Goal: Information Seeking & Learning: Learn about a topic

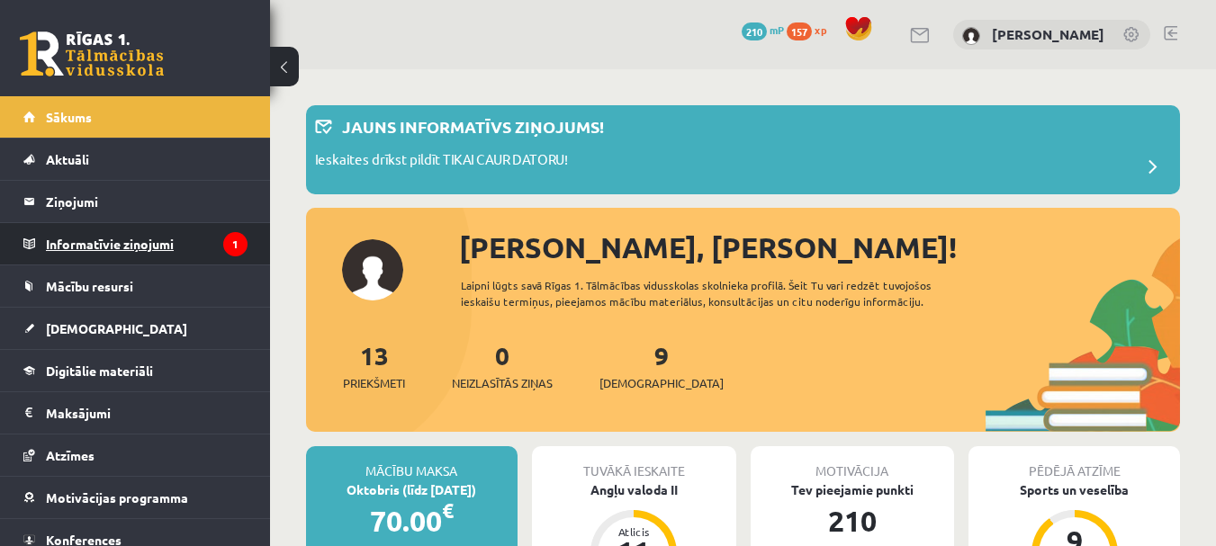
click at [180, 255] on legend "Informatīvie ziņojumi 1" at bounding box center [147, 243] width 202 height 41
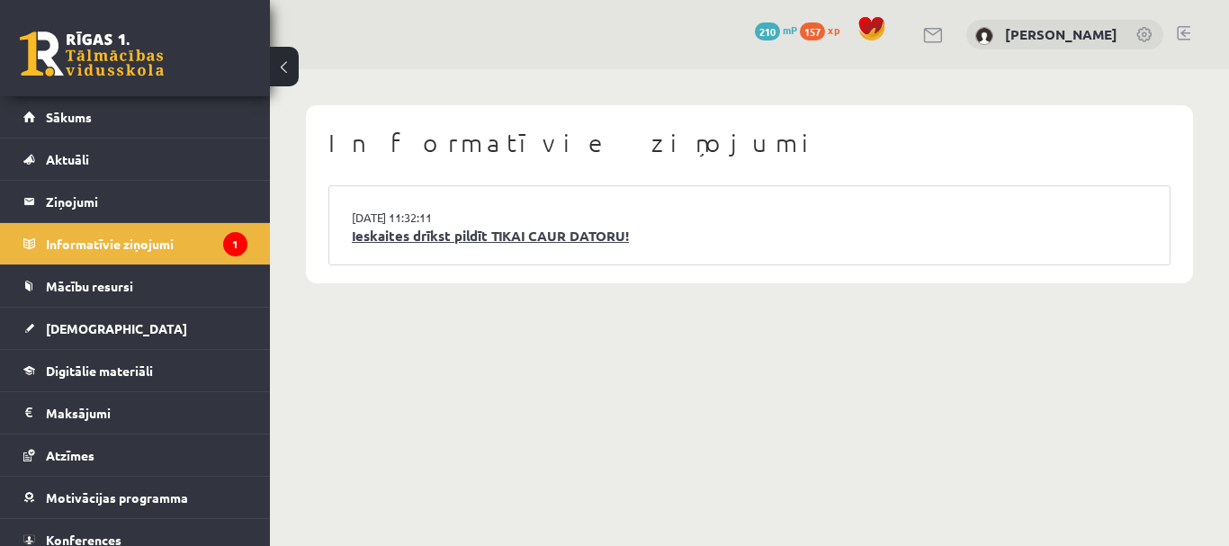
click at [365, 235] on link "Ieskaites drīkst pildīt TIKAI CAUR DATORU!" at bounding box center [750, 236] width 796 height 21
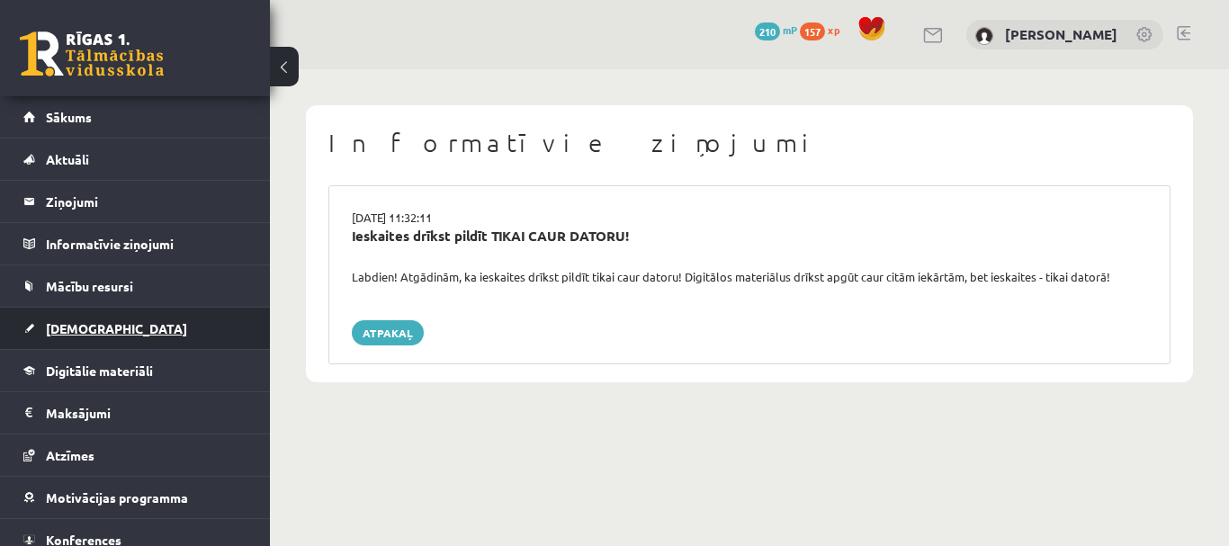
click at [205, 343] on link "[DEMOGRAPHIC_DATA]" at bounding box center [135, 328] width 224 height 41
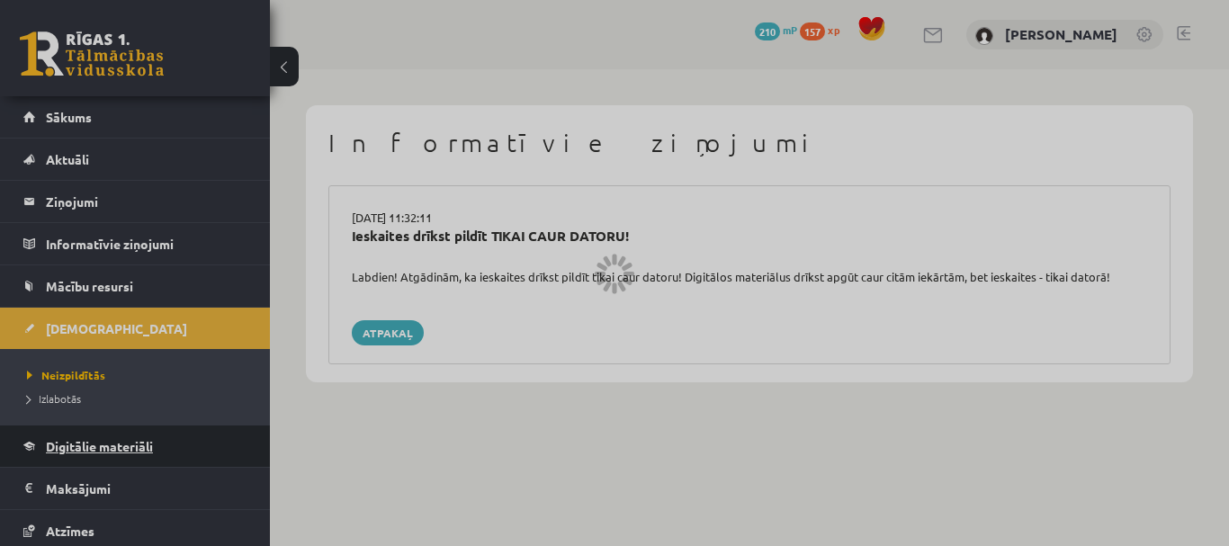
click at [118, 438] on link "Digitālie materiāli" at bounding box center [135, 446] width 224 height 41
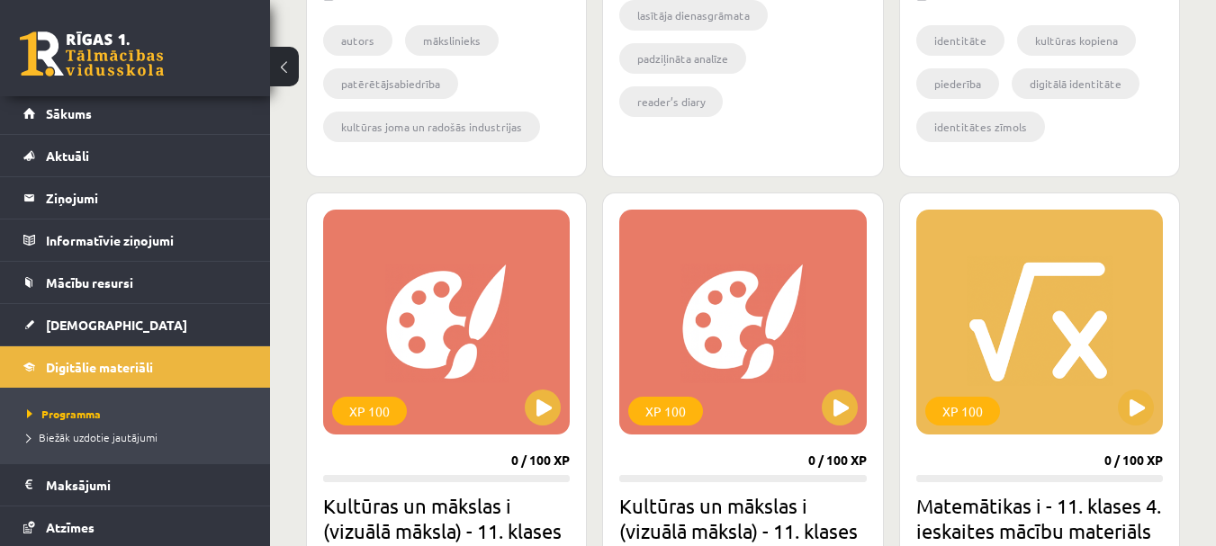
scroll to position [1025, 0]
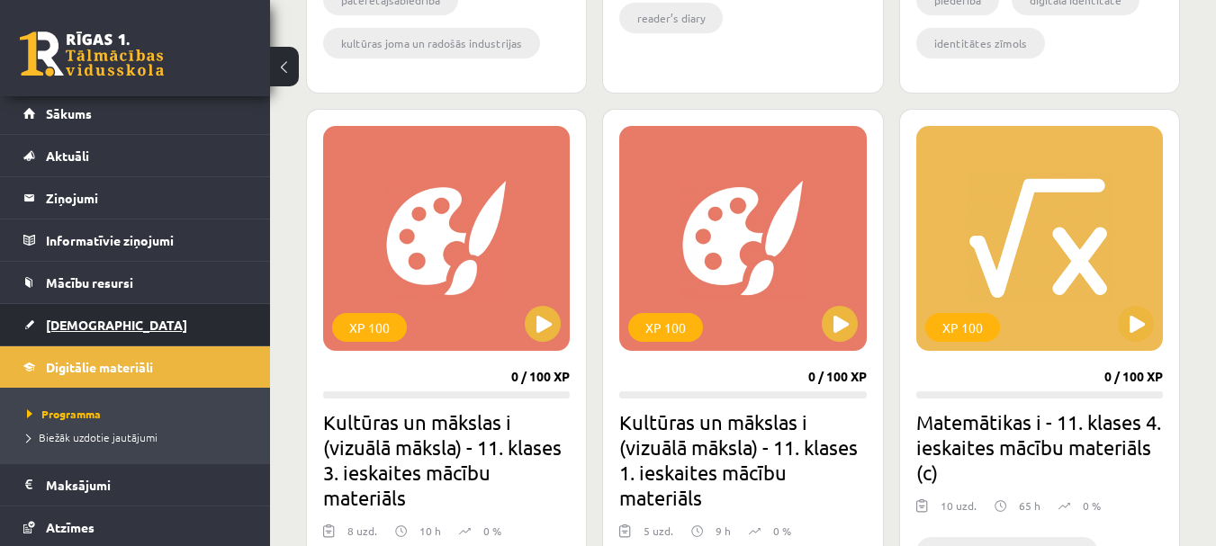
click at [113, 328] on link "[DEMOGRAPHIC_DATA]" at bounding box center [135, 324] width 224 height 41
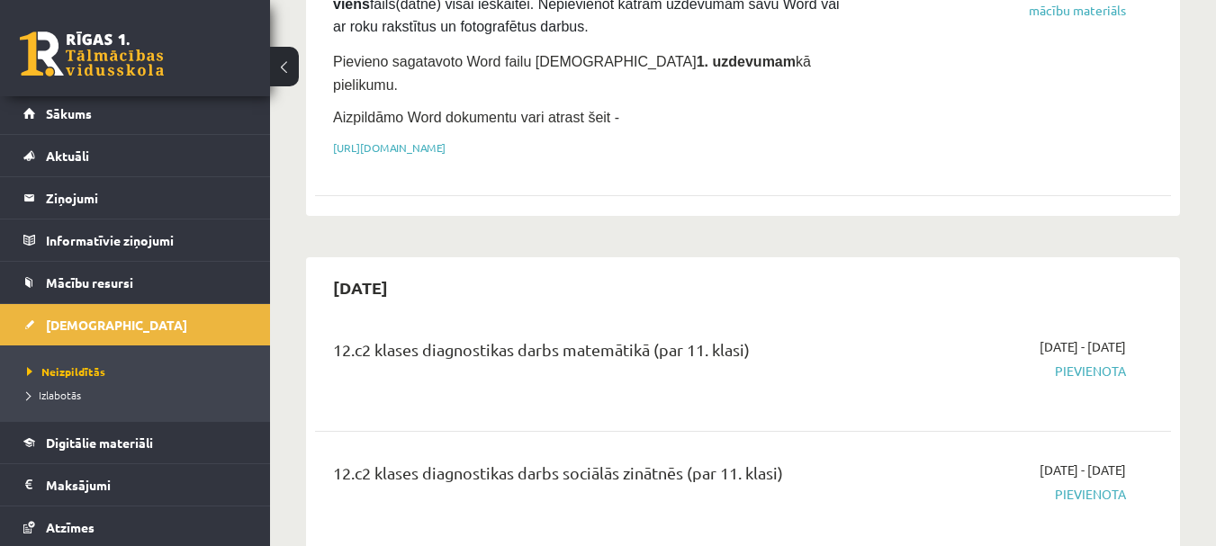
scroll to position [394, 0]
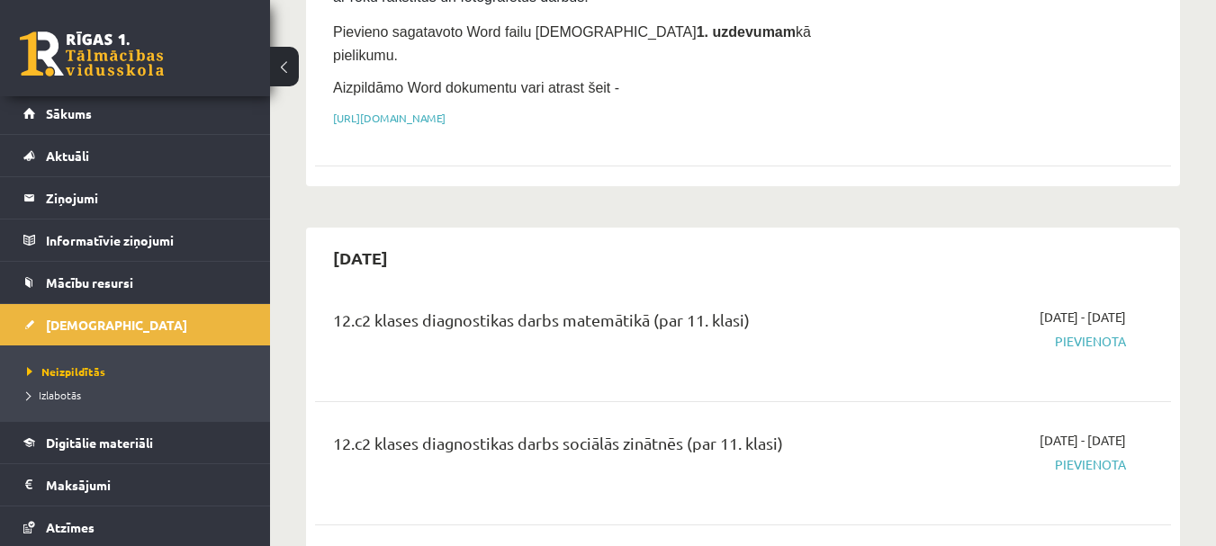
click at [569, 308] on div "12.c2 klases diagnostikas darbs matemātikā (par 11. klasi)" at bounding box center [592, 324] width 519 height 33
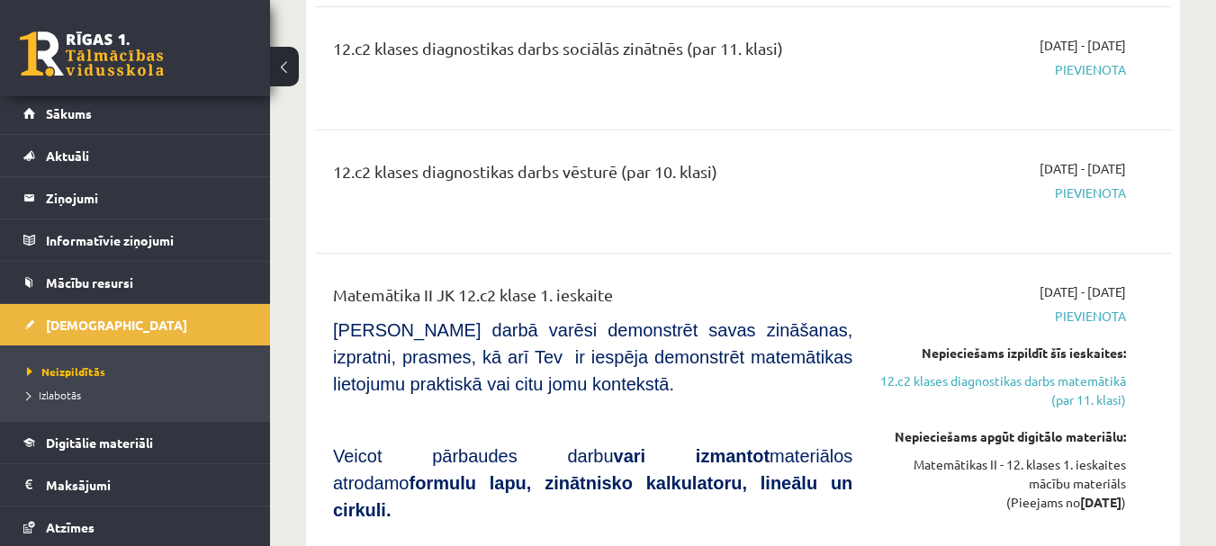
scroll to position [819, 0]
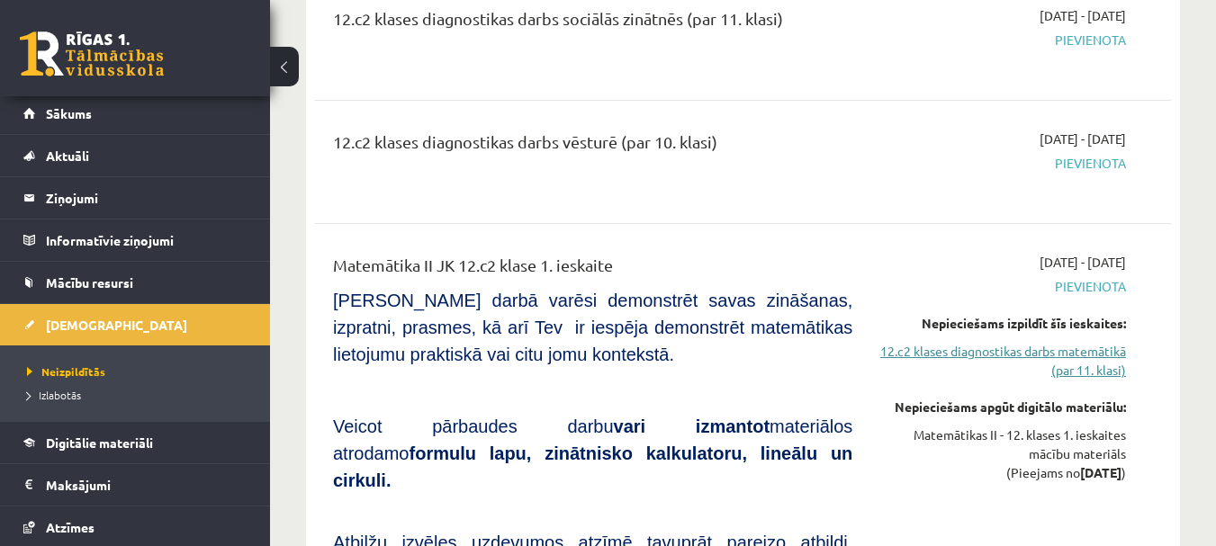
click at [1087, 342] on link "12.c2 klases diagnostikas darbs matemātikā (par 11. klasi)" at bounding box center [1002, 361] width 247 height 38
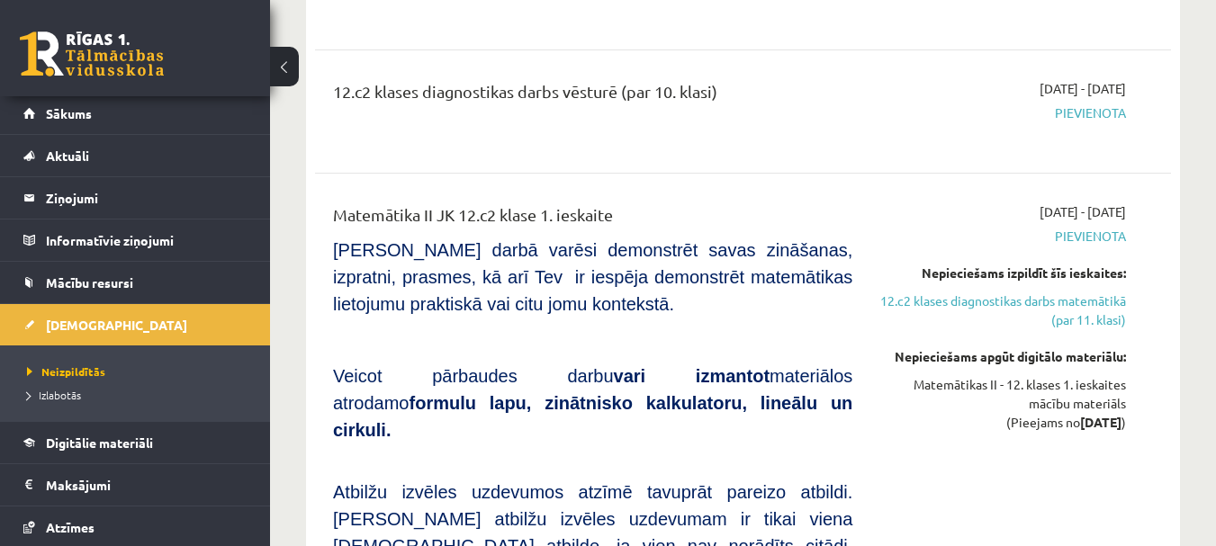
scroll to position [871, 0]
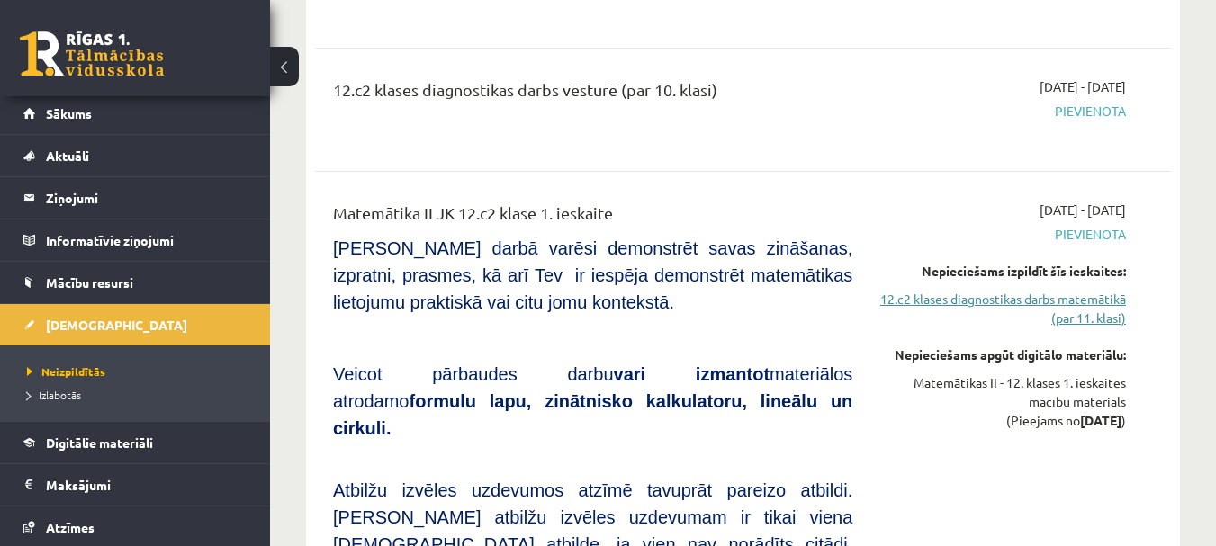
click at [996, 294] on link "12.c2 klases diagnostikas darbs matemātikā (par 11. klasi)" at bounding box center [1002, 309] width 247 height 38
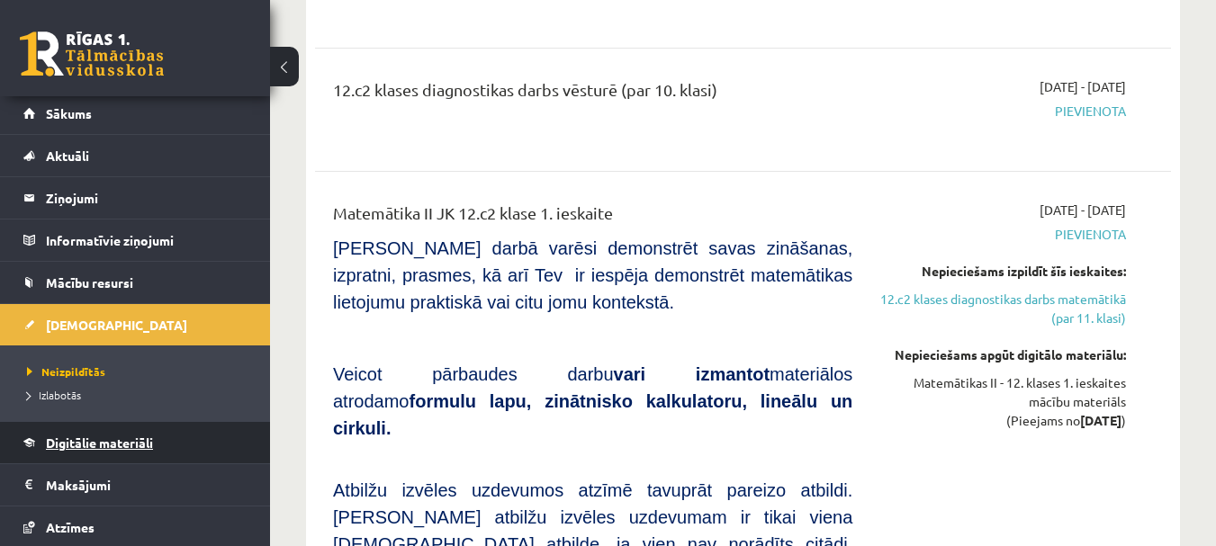
click at [155, 430] on link "Digitālie materiāli" at bounding box center [135, 442] width 224 height 41
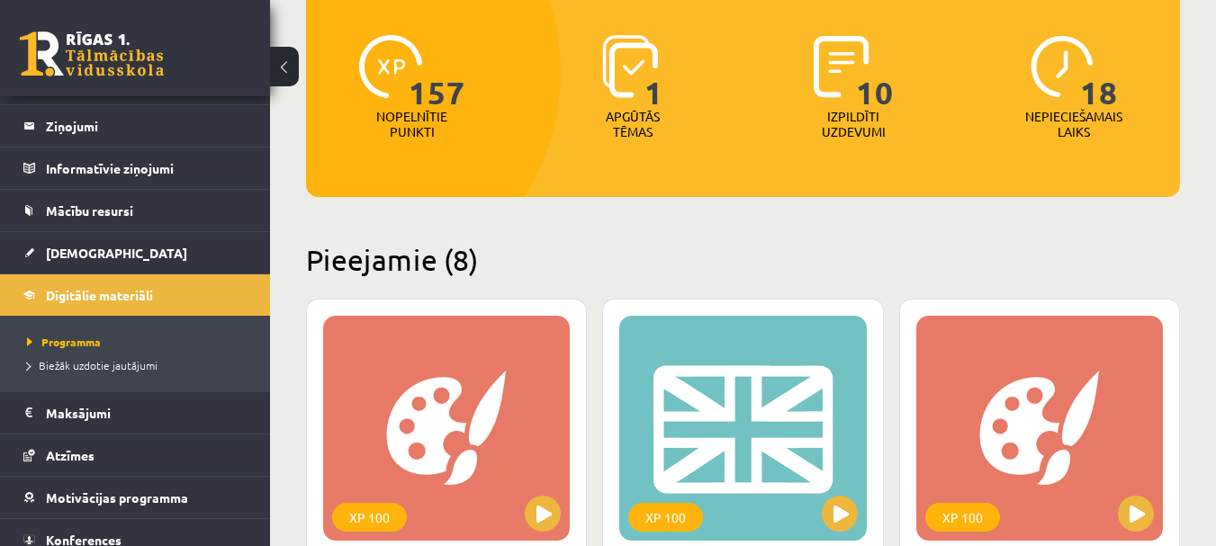
scroll to position [210, 0]
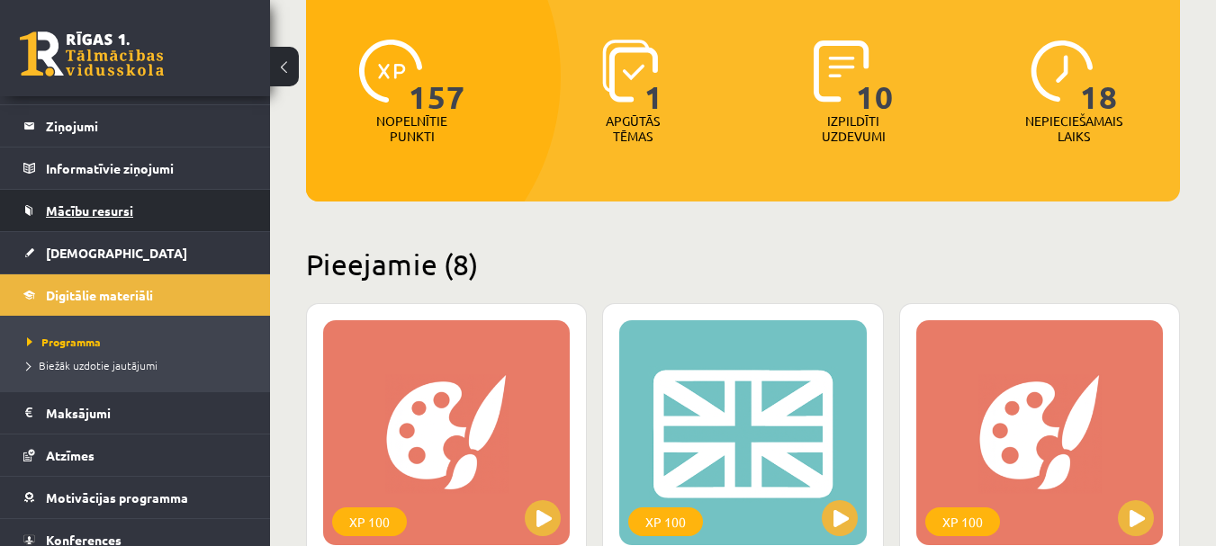
click at [78, 223] on link "Mācību resursi" at bounding box center [135, 210] width 224 height 41
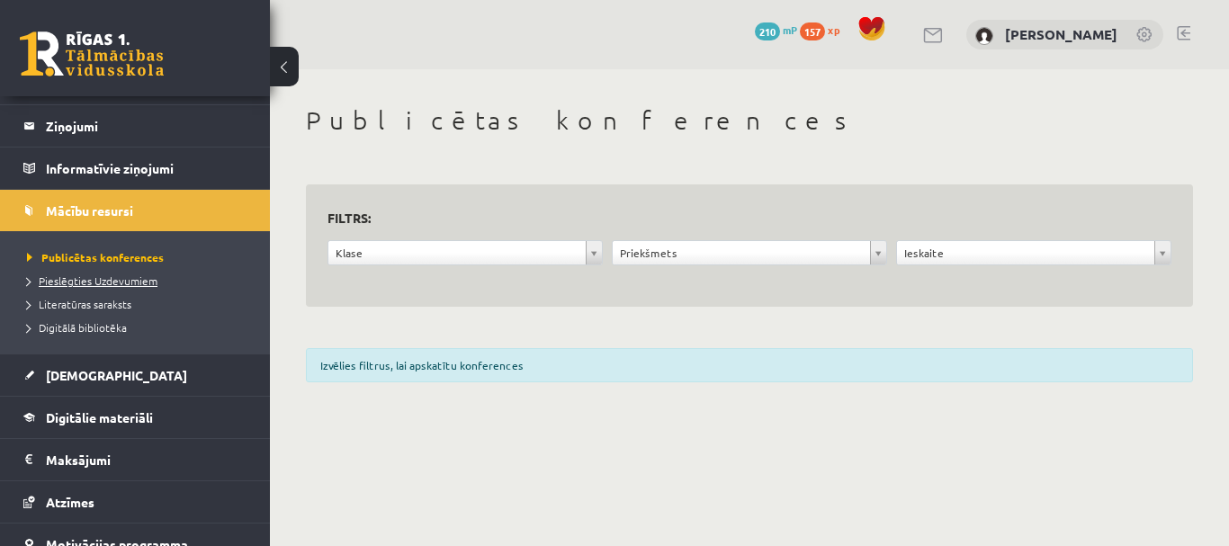
click at [159, 275] on link "Pieslēgties Uzdevumiem" at bounding box center [139, 281] width 225 height 16
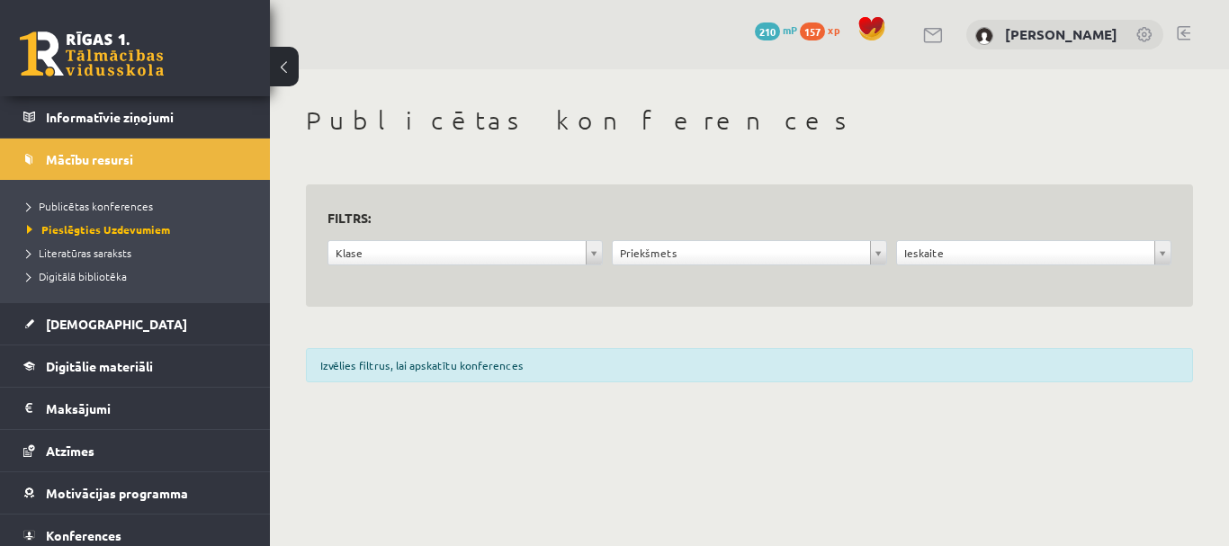
scroll to position [158, 0]
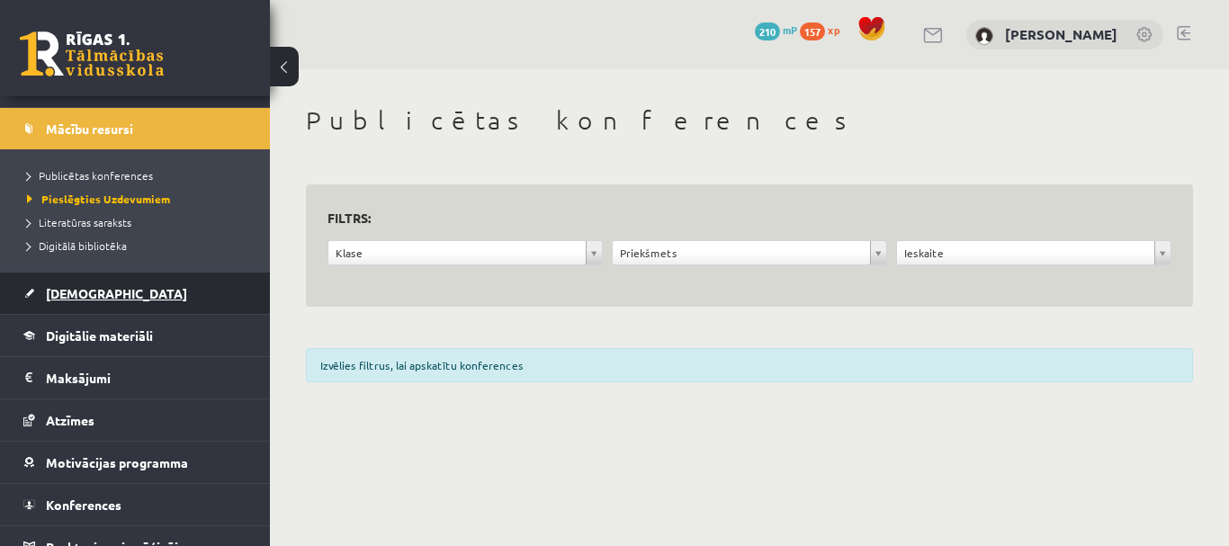
click at [152, 307] on link "[DEMOGRAPHIC_DATA]" at bounding box center [135, 293] width 224 height 41
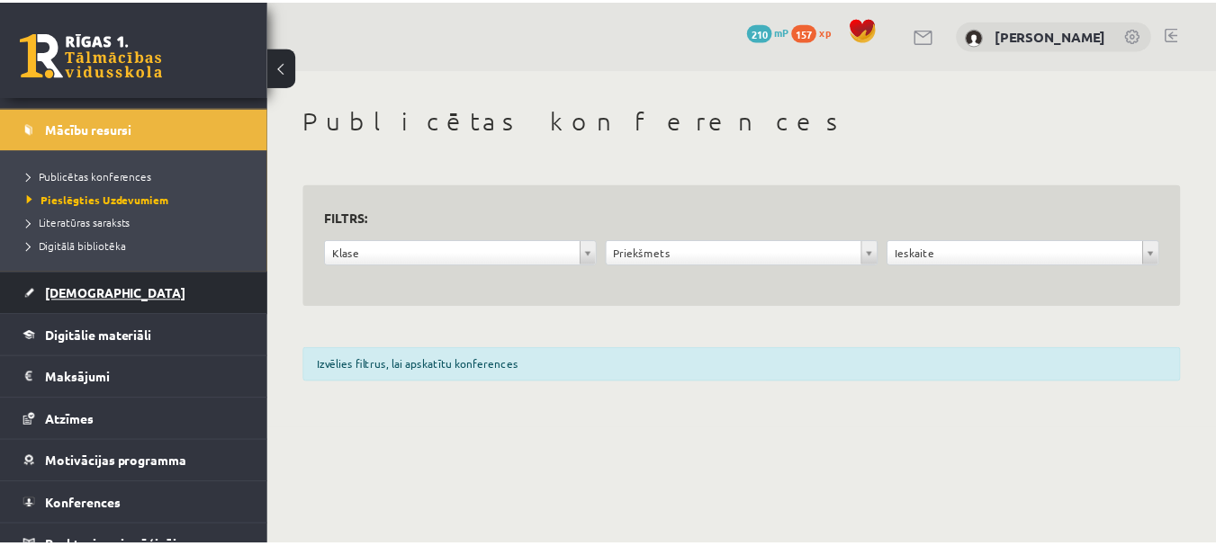
scroll to position [132, 0]
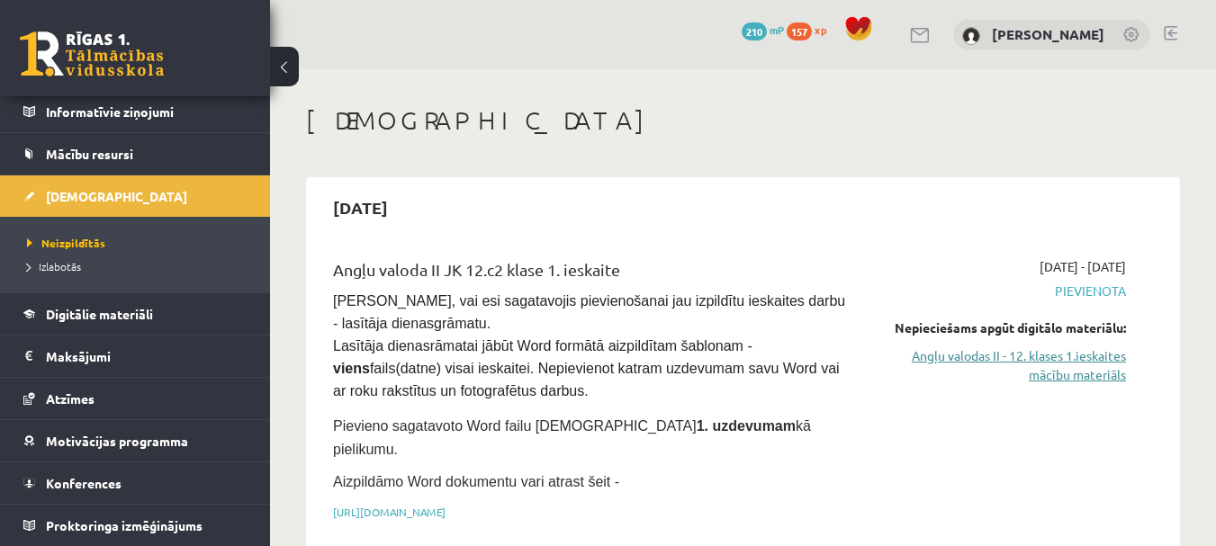
click at [985, 358] on link "Angļu valodas II - 12. klases 1.ieskaites mācību materiāls" at bounding box center [1002, 366] width 247 height 38
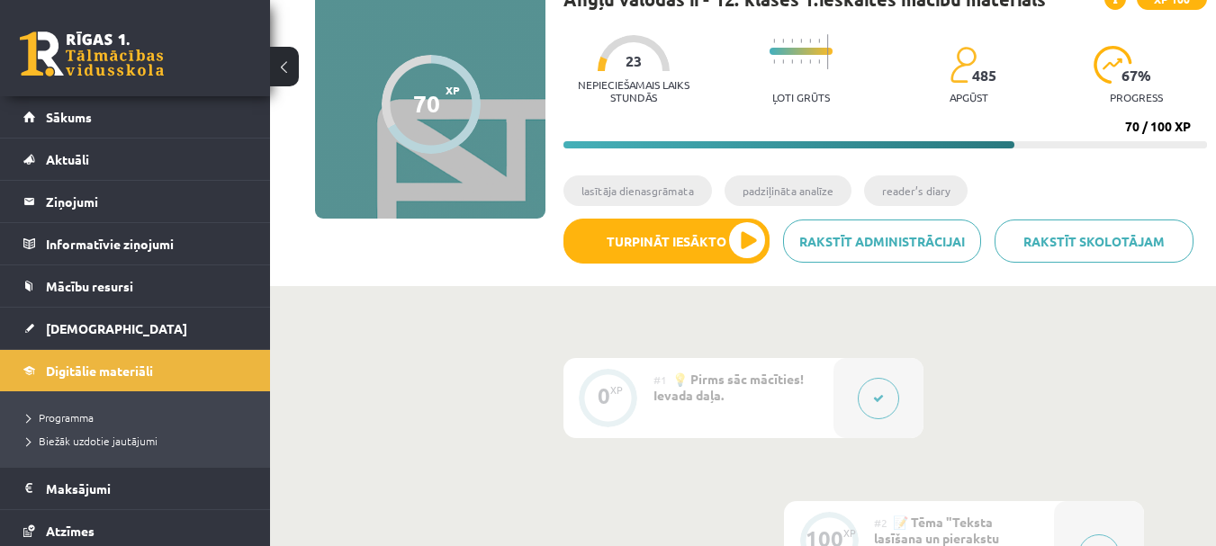
scroll to position [151, 0]
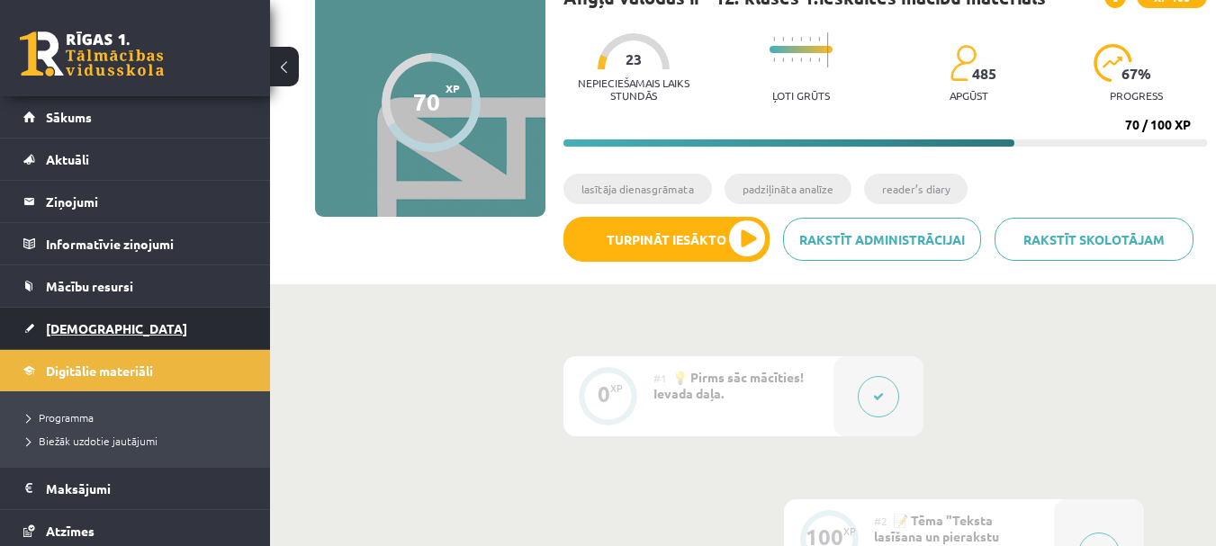
click at [167, 331] on link "[DEMOGRAPHIC_DATA]" at bounding box center [135, 328] width 224 height 41
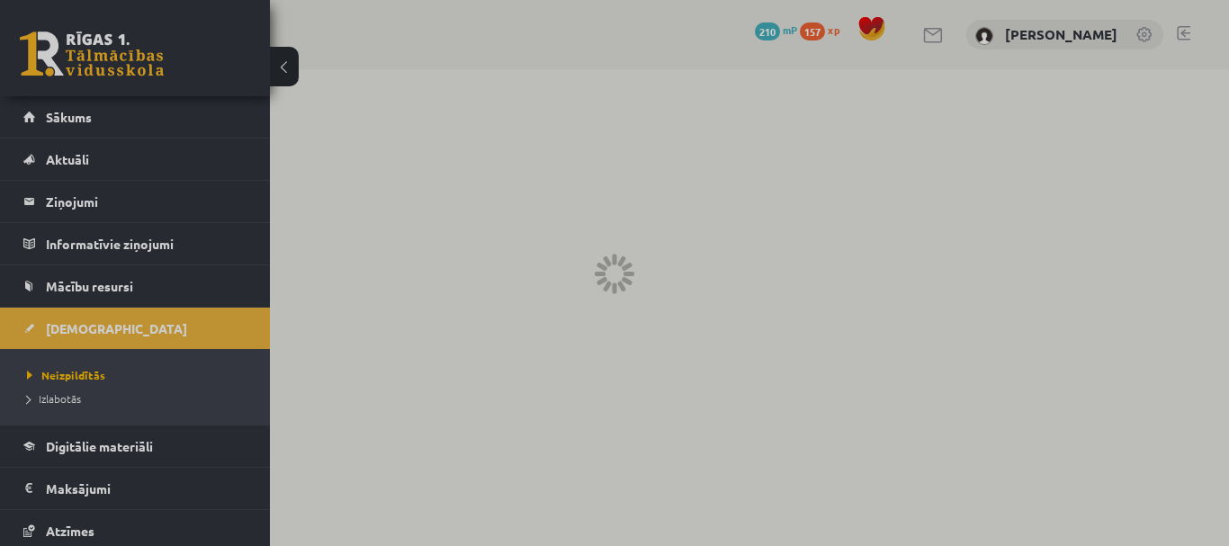
click at [138, 447] on div at bounding box center [614, 273] width 1229 height 546
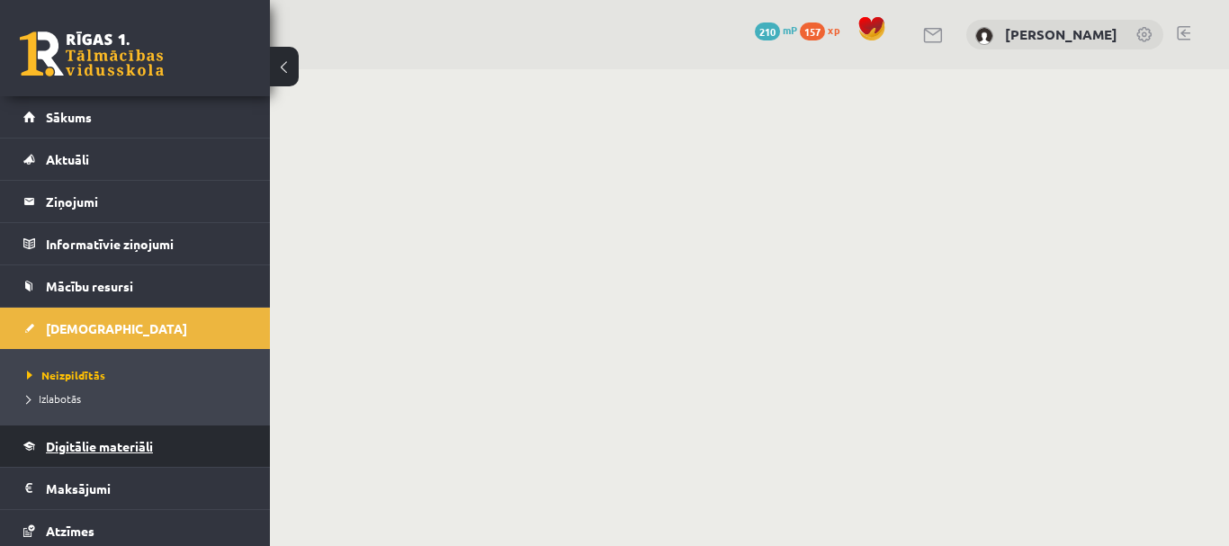
click at [64, 444] on span "Digitālie materiāli" at bounding box center [99, 446] width 107 height 16
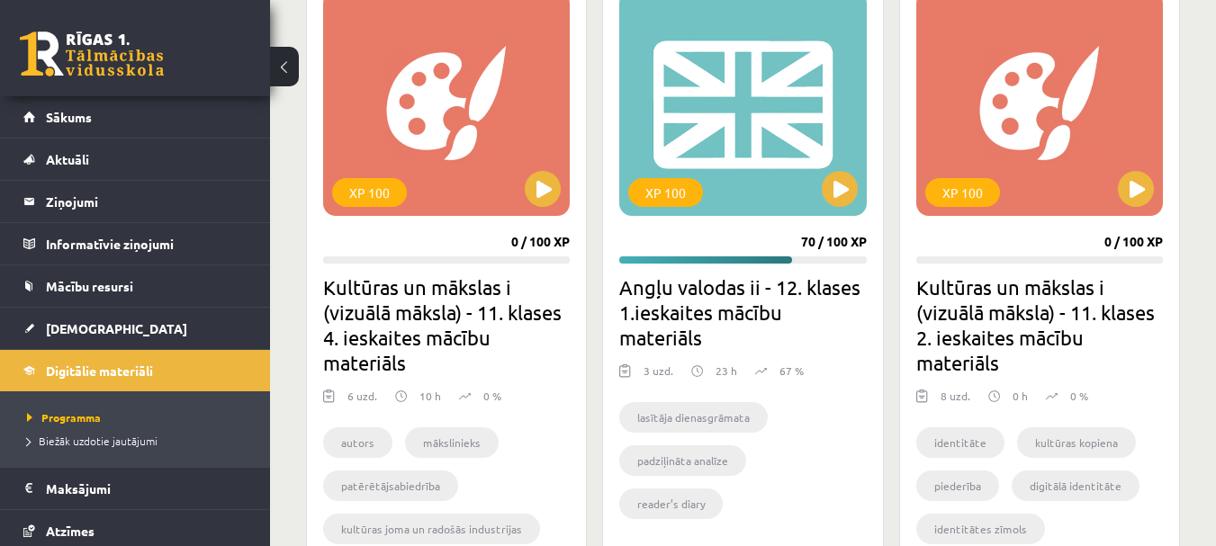
scroll to position [549, 0]
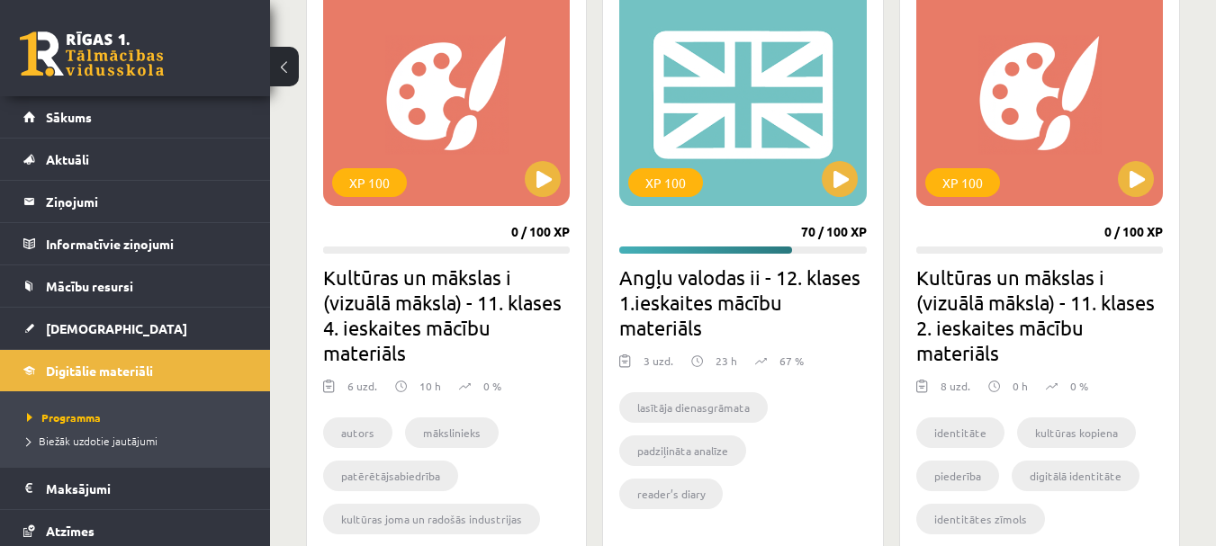
drag, startPoint x: 1214, startPoint y: 168, endPoint x: 1226, endPoint y: 187, distance: 22.2
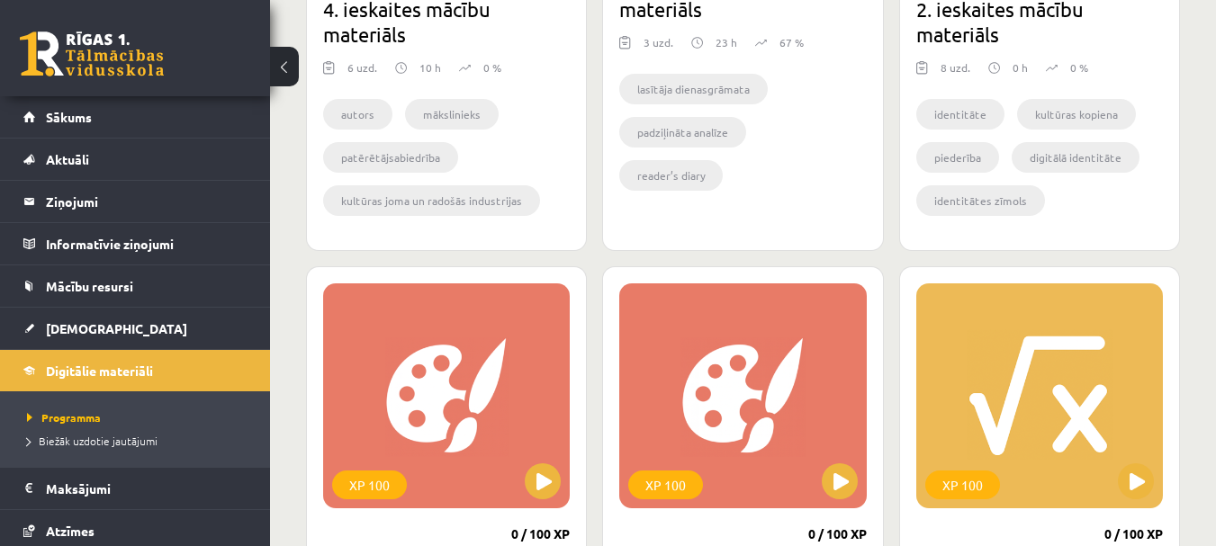
scroll to position [873, 0]
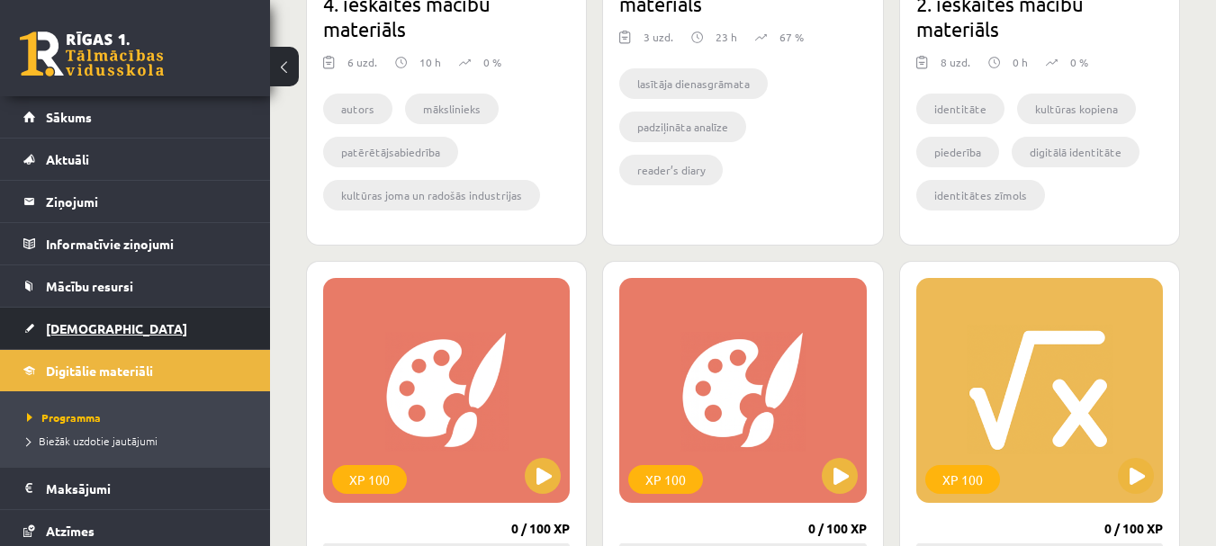
click at [177, 329] on link "[DEMOGRAPHIC_DATA]" at bounding box center [135, 328] width 224 height 41
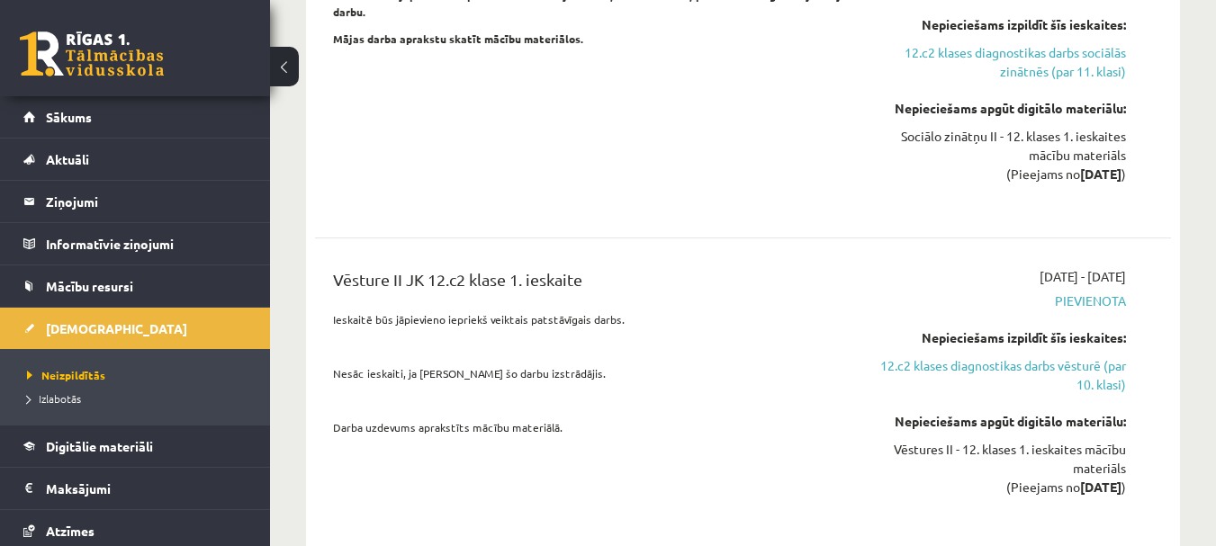
scroll to position [2246, 0]
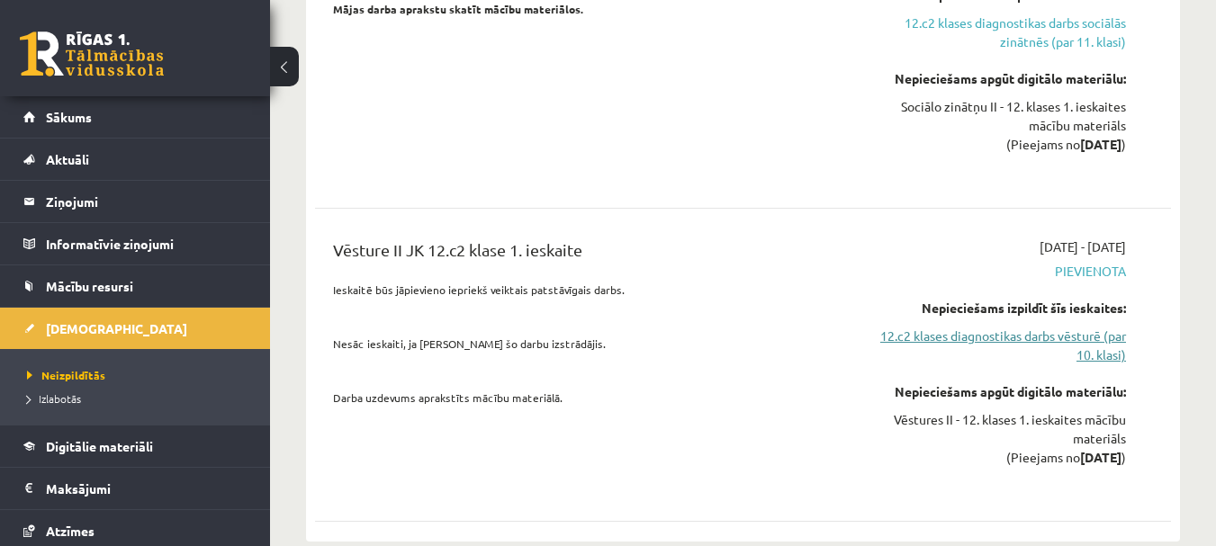
click at [945, 327] on link "12.c2 klases diagnostikas darbs vēsturē (par 10. klasi)" at bounding box center [1002, 346] width 247 height 38
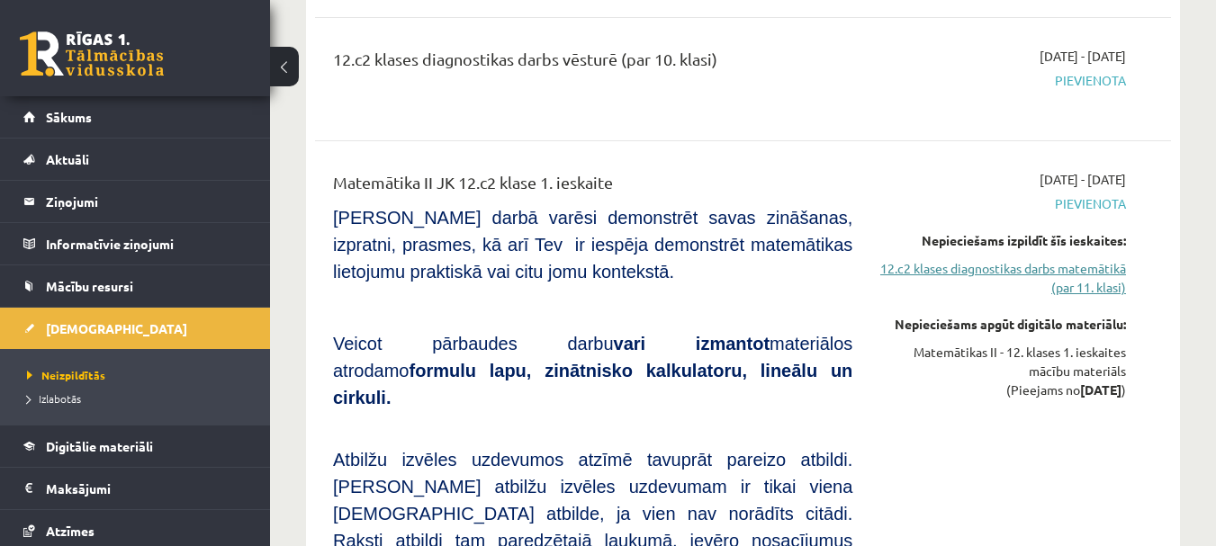
click at [957, 259] on link "12.c2 klases diagnostikas darbs matemātikā (par 11. klasi)" at bounding box center [1002, 278] width 247 height 38
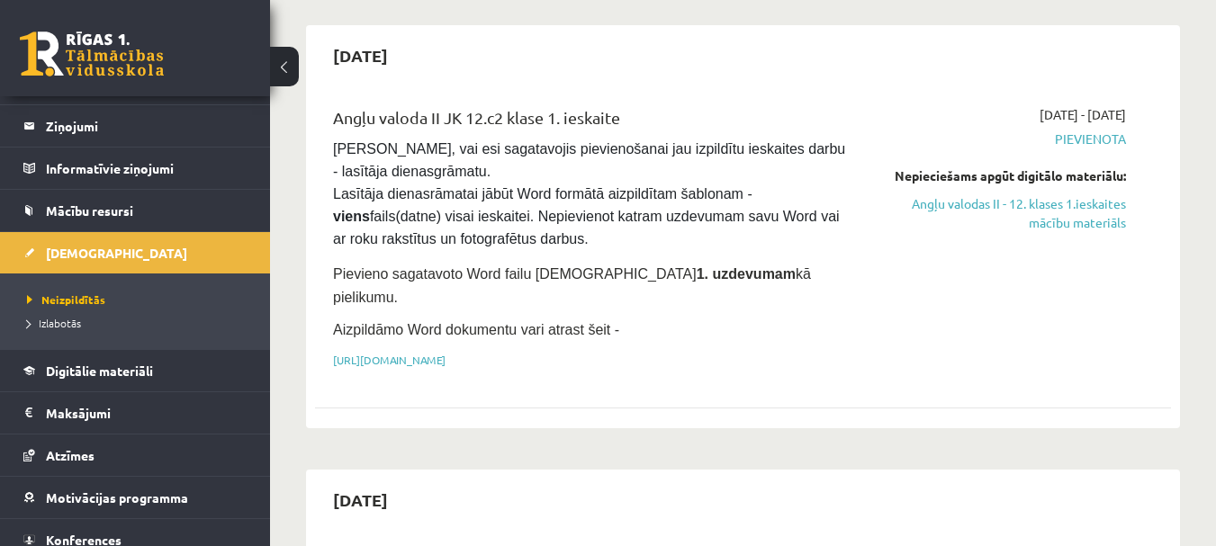
scroll to position [122, 0]
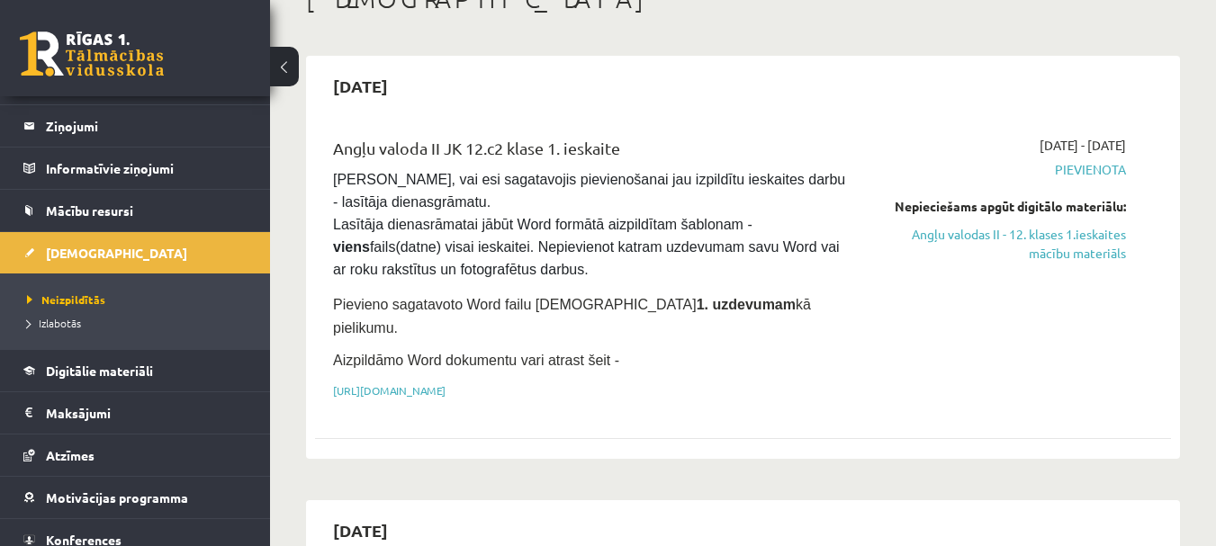
click at [892, 205] on div "Nepieciešams apgūt digitālo materiālu:" at bounding box center [1002, 206] width 247 height 19
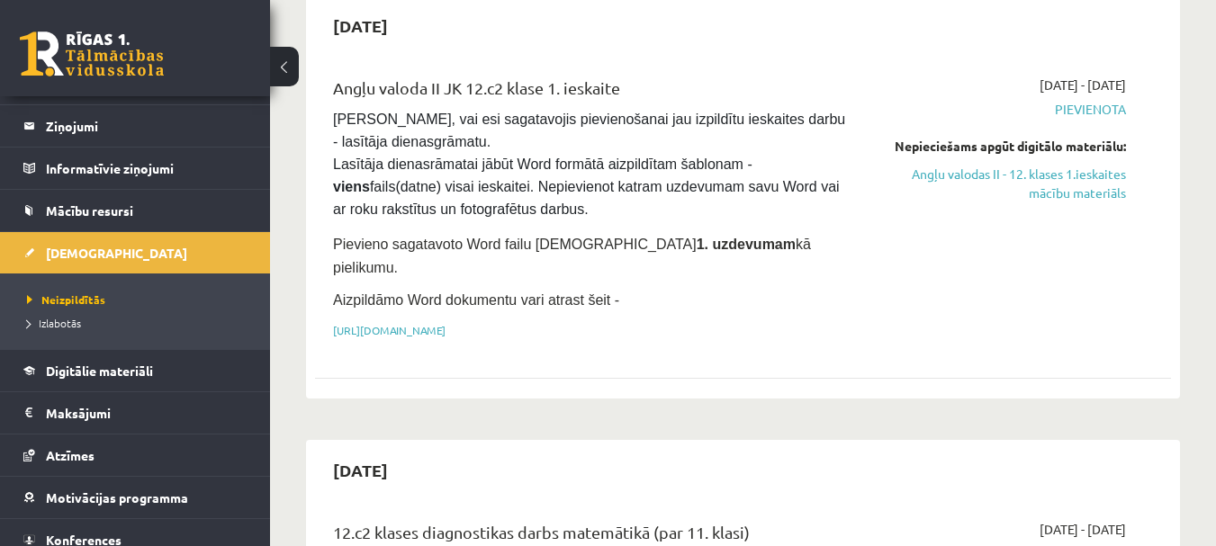
scroll to position [0, 0]
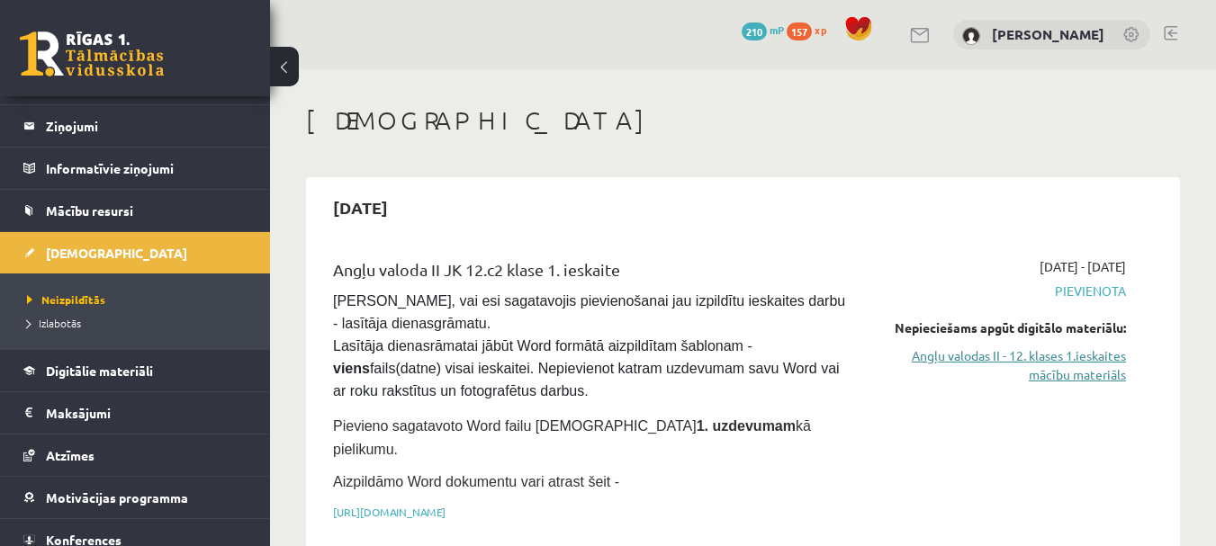
click at [957, 356] on link "Angļu valodas II - 12. klases 1.ieskaites mācību materiāls" at bounding box center [1002, 366] width 247 height 38
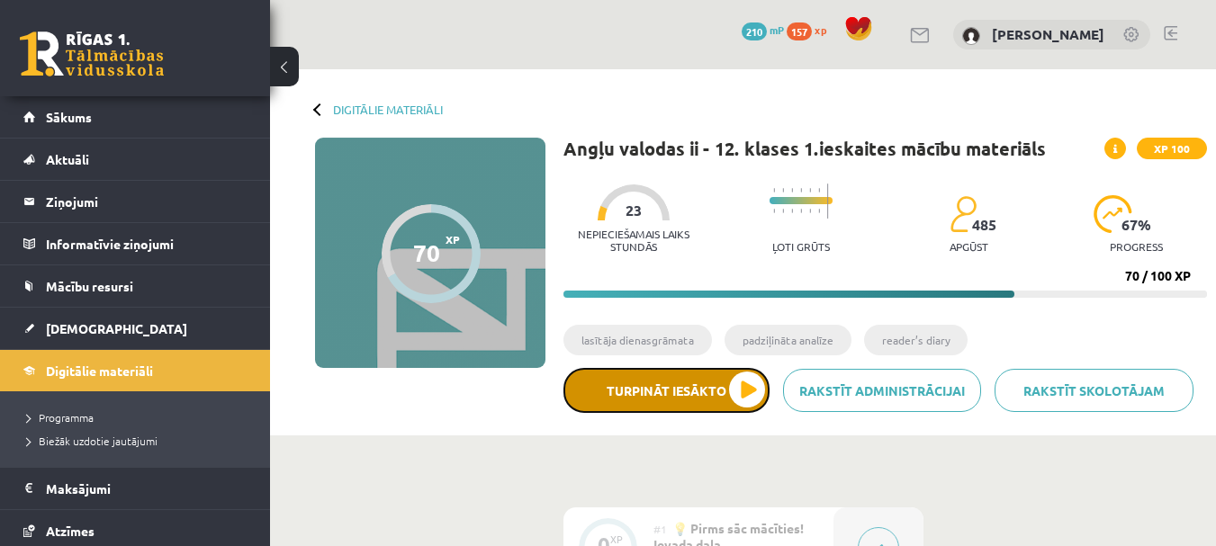
click at [753, 393] on button "Turpināt iesākto" at bounding box center [666, 390] width 206 height 45
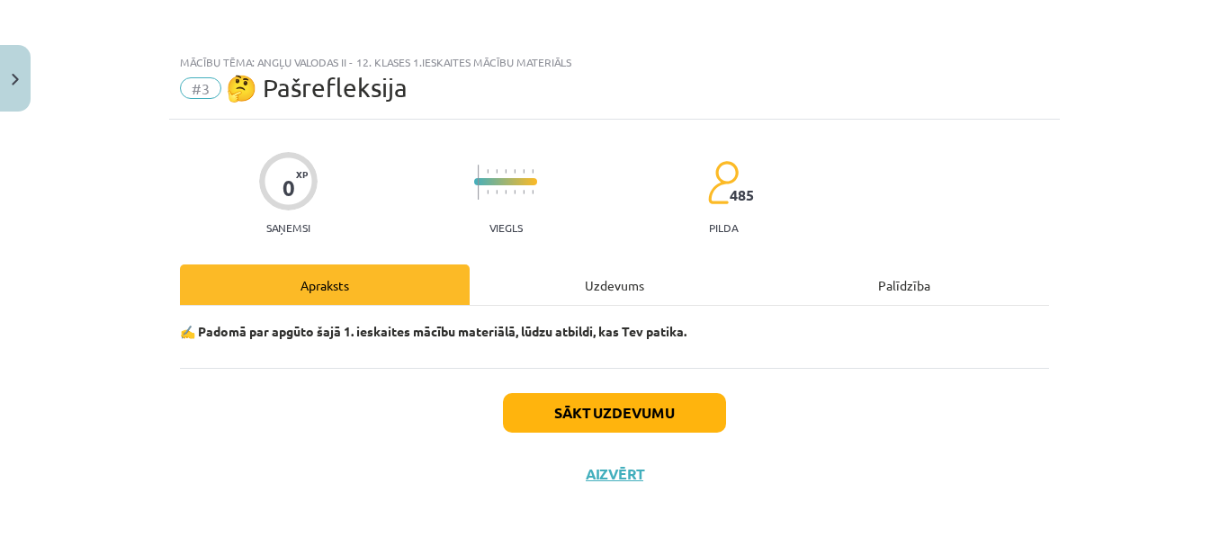
click at [654, 296] on div "Uzdevums" at bounding box center [615, 285] width 290 height 41
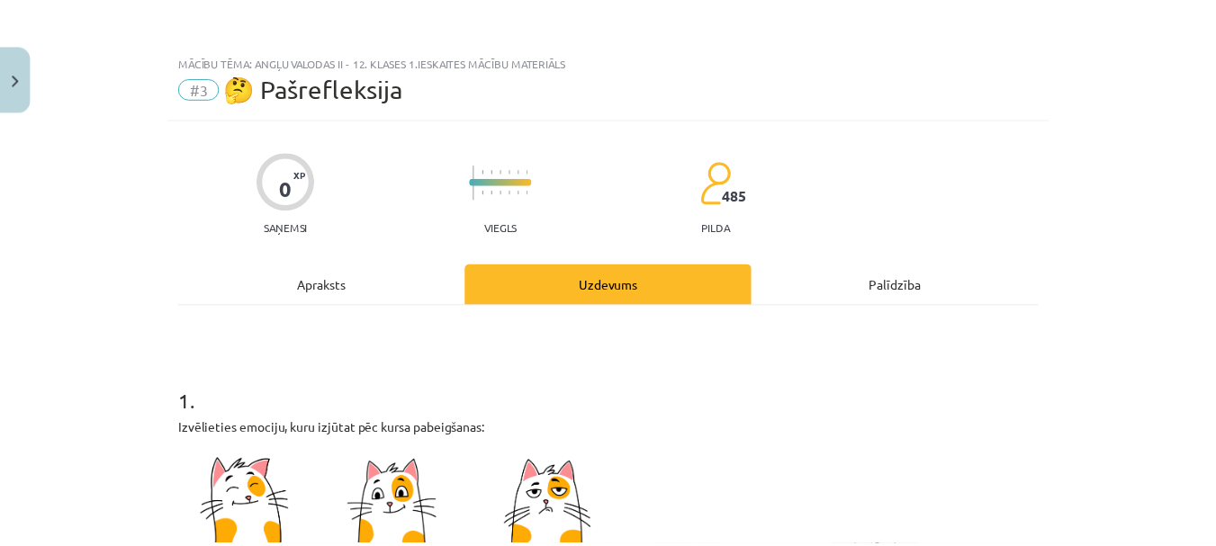
scroll to position [4, 0]
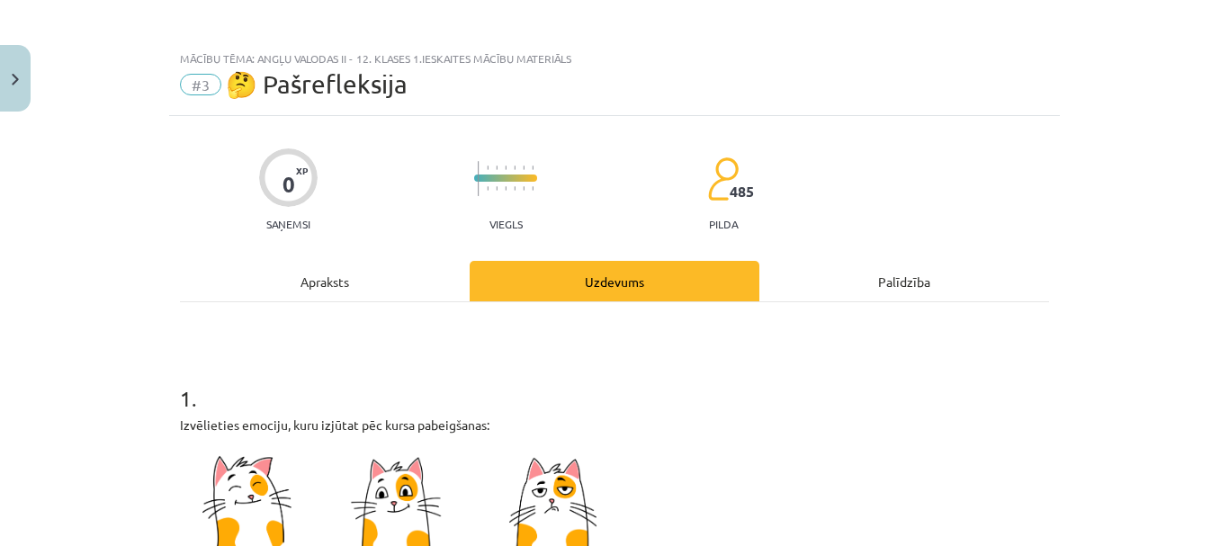
click at [392, 277] on div "Apraksts" at bounding box center [325, 281] width 290 height 41
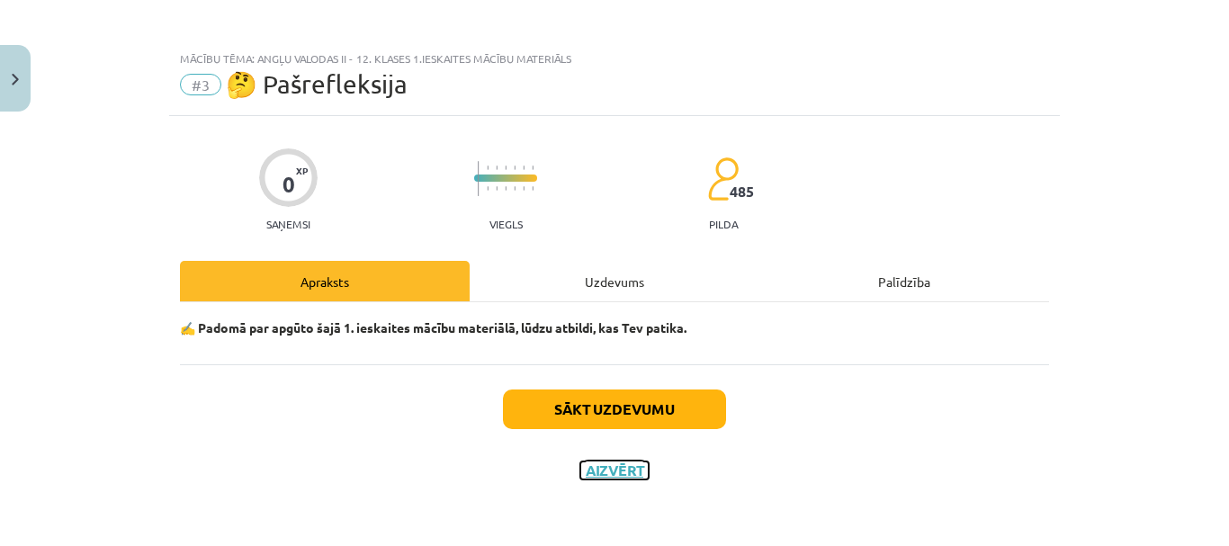
click at [617, 464] on button "Aizvērt" at bounding box center [615, 471] width 68 height 18
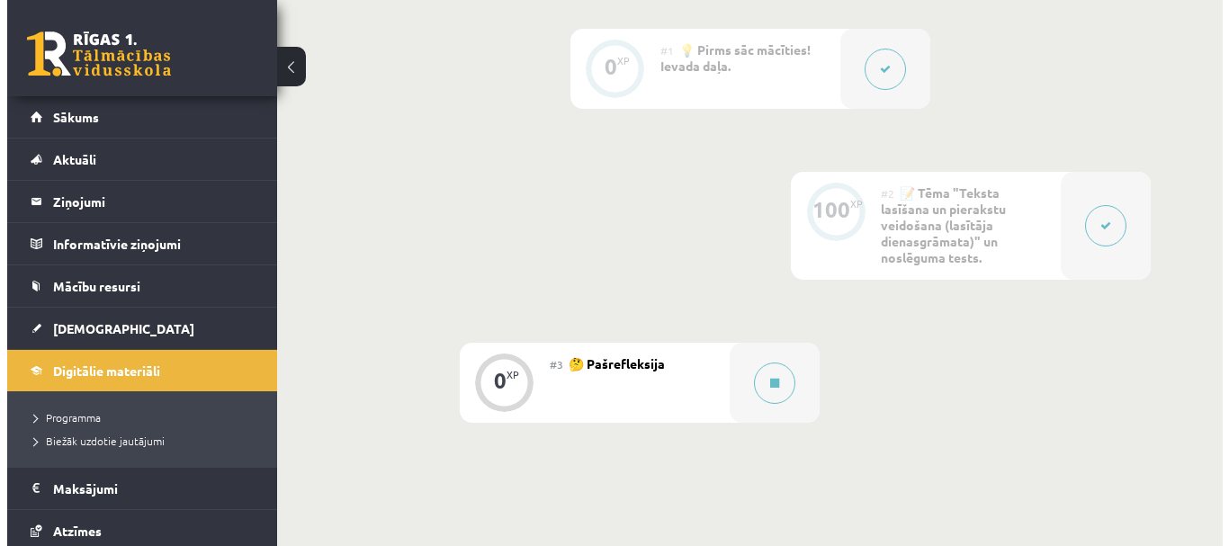
scroll to position [477, 0]
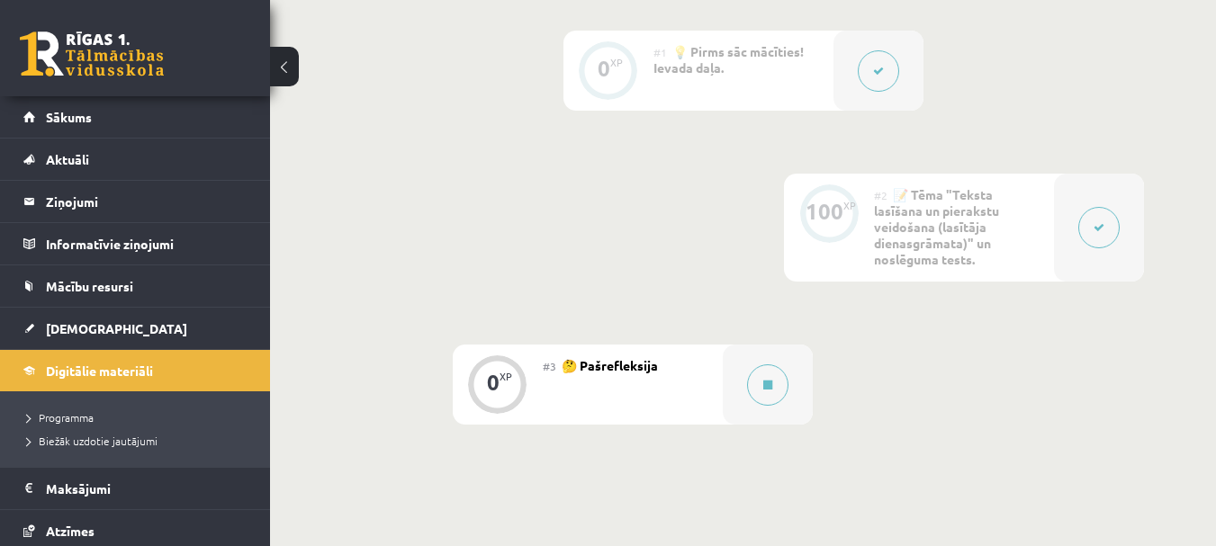
click at [1093, 230] on button at bounding box center [1098, 227] width 41 height 41
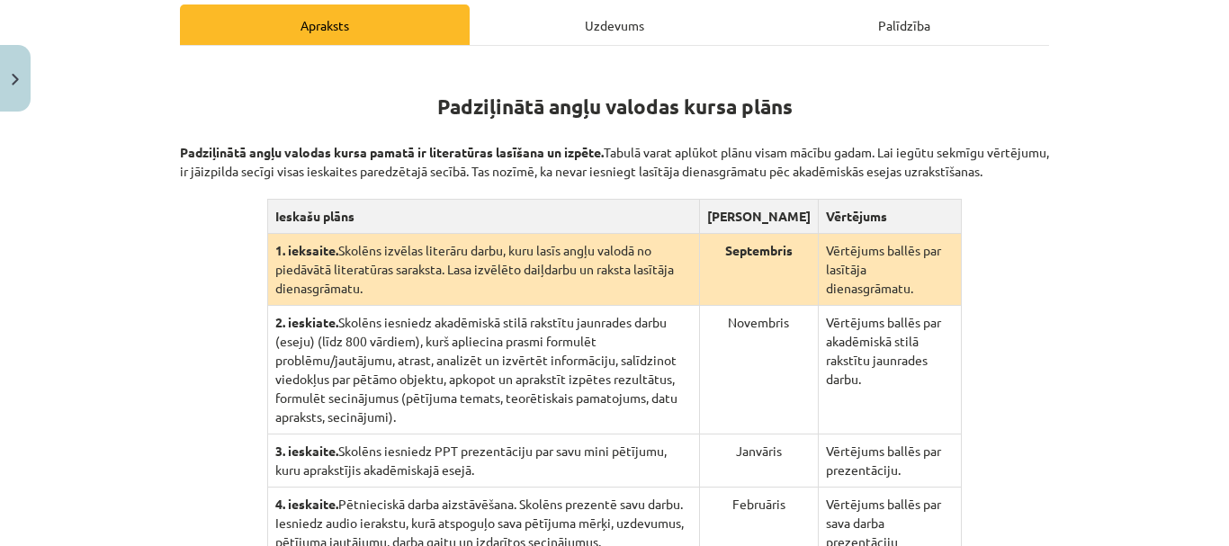
scroll to position [489, 0]
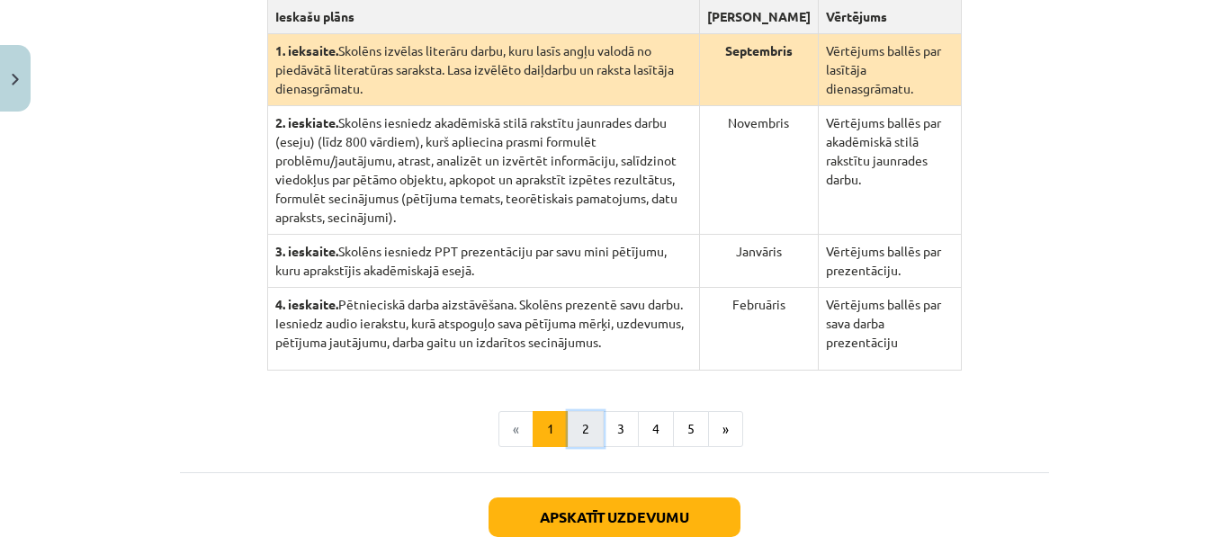
click at [574, 413] on button "2" at bounding box center [586, 429] width 36 height 36
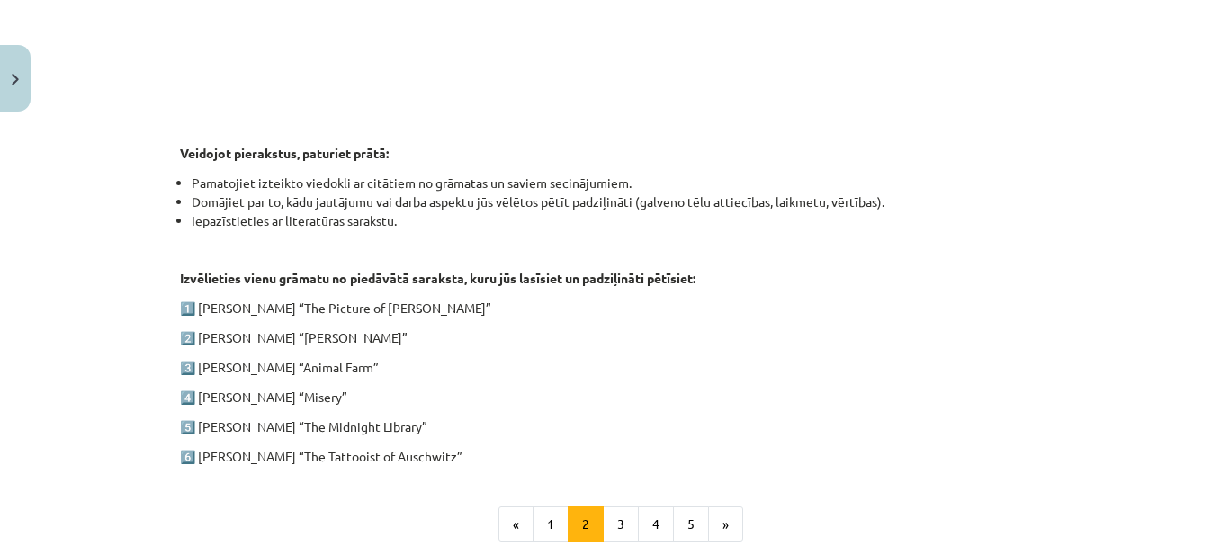
scroll to position [851, 0]
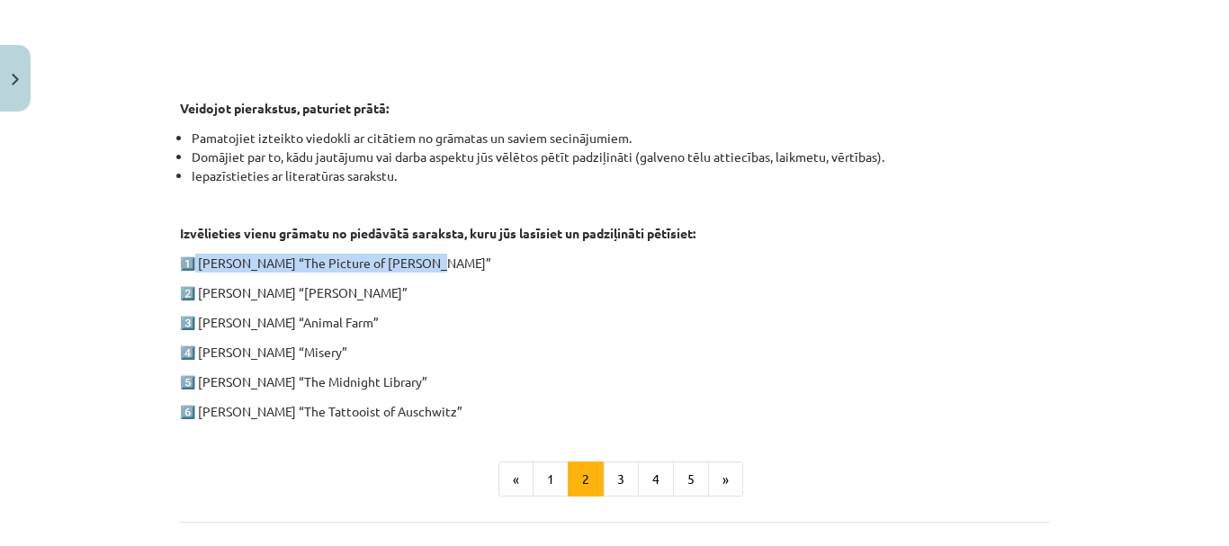
drag, startPoint x: 186, startPoint y: 261, endPoint x: 416, endPoint y: 252, distance: 229.7
click at [416, 254] on p "1️⃣ Oscar Wilde “The Picture of Dorian Gray”" at bounding box center [614, 263] width 869 height 19
drag, startPoint x: 421, startPoint y: 266, endPoint x: 196, endPoint y: 271, distance: 225.1
click at [196, 271] on p "1️⃣ Oscar Wilde “The Picture of Dorian Gray”" at bounding box center [614, 263] width 869 height 19
copy p "Oscar Wilde “The Picture of Dorian Gray"
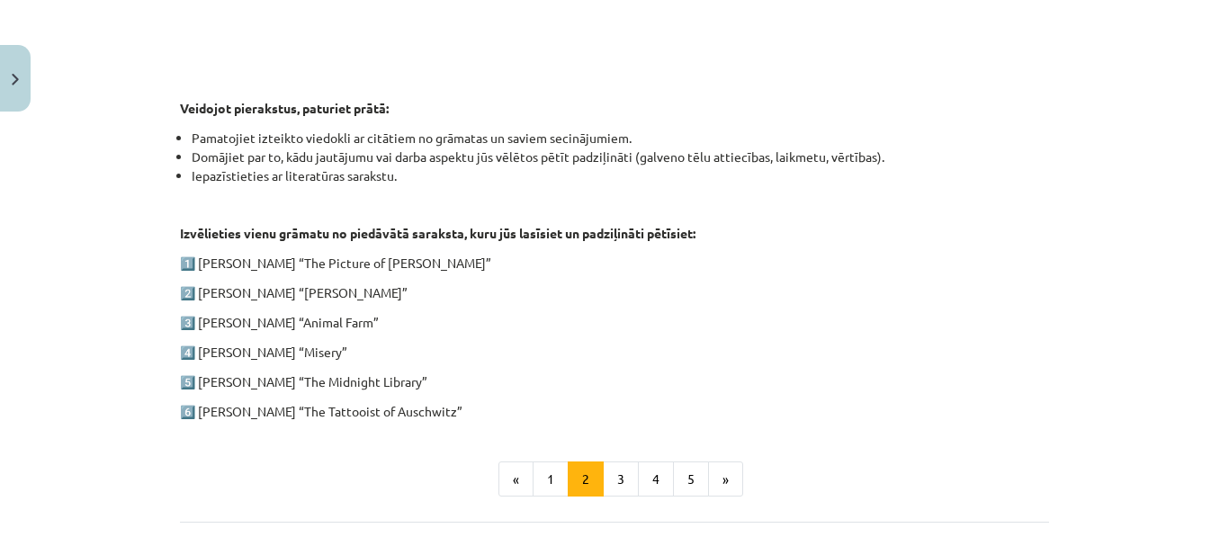
click at [622, 180] on li "Iepazīstieties ar literatūras sarakstu." at bounding box center [621, 176] width 858 height 19
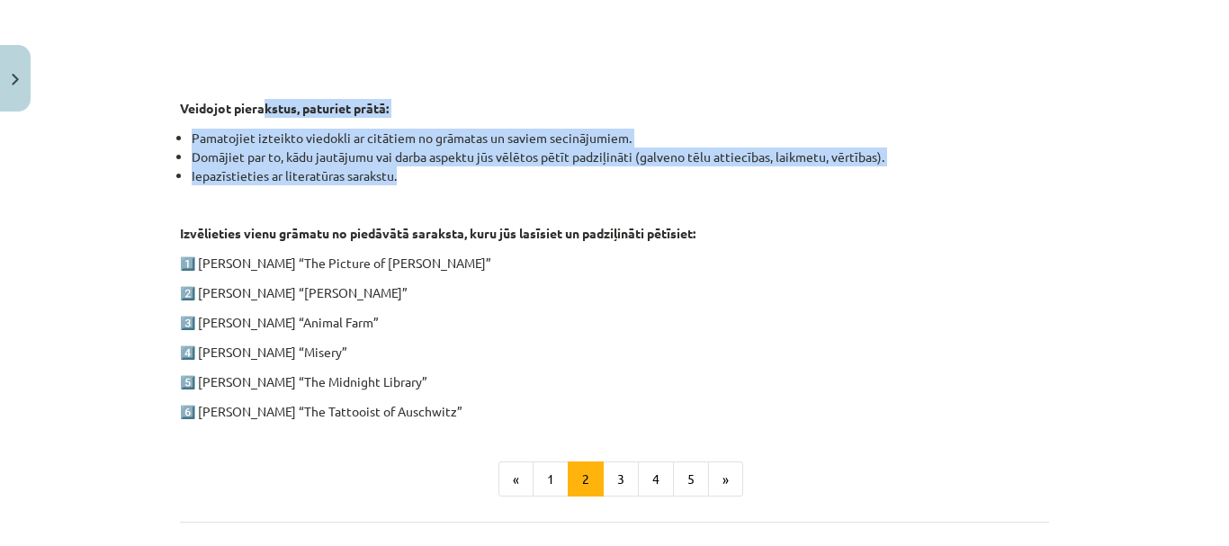
drag, startPoint x: 407, startPoint y: 180, endPoint x: 251, endPoint y: 111, distance: 170.4
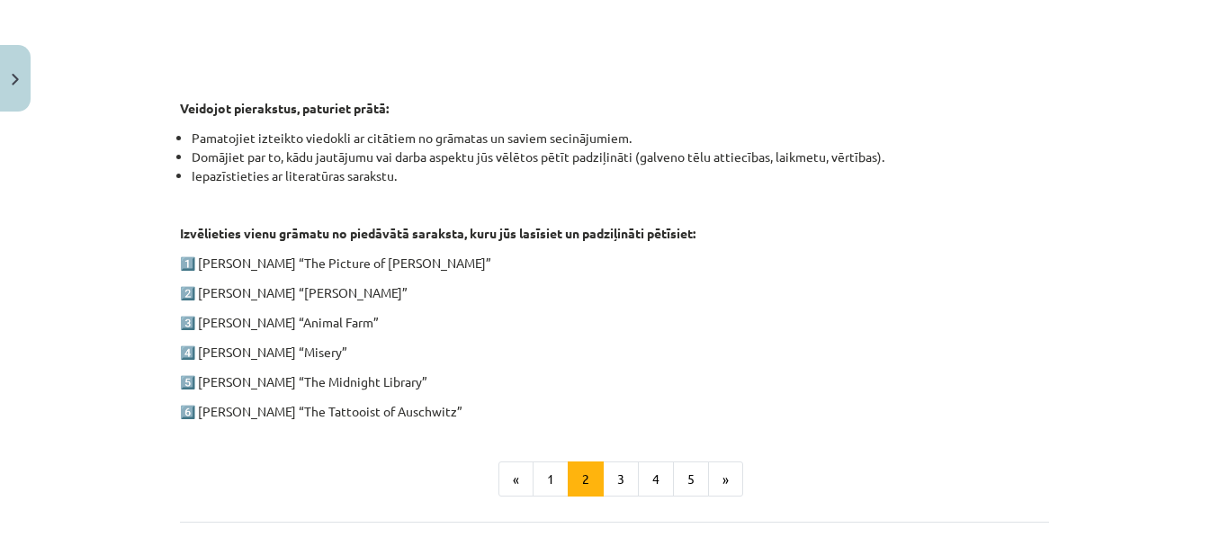
click at [180, 102] on strong "Veidojot pierakstus, paturiet prātā:" at bounding box center [284, 108] width 209 height 16
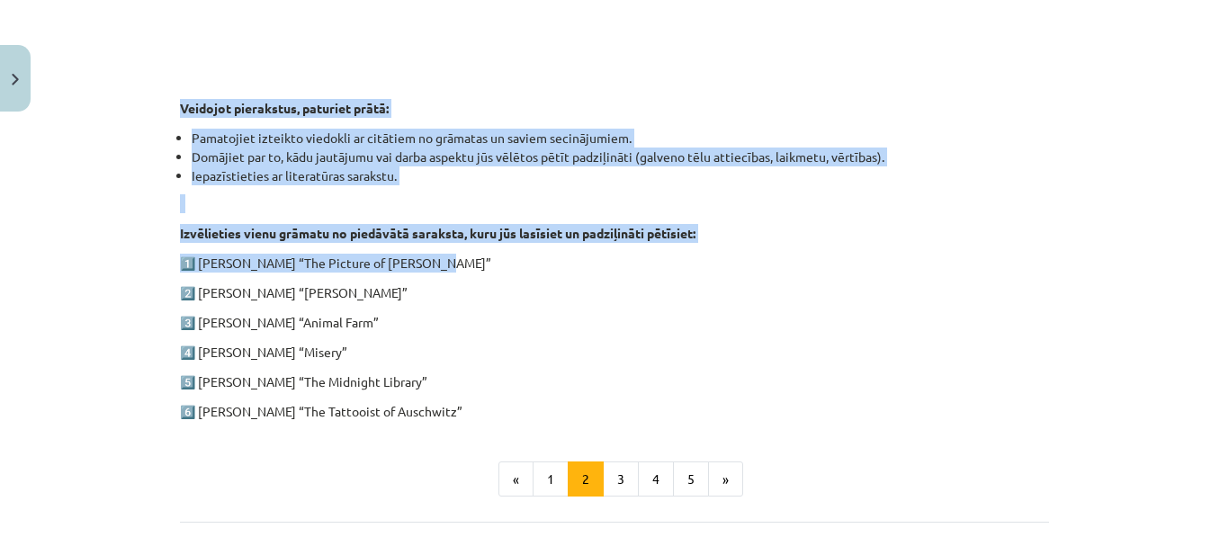
drag, startPoint x: 172, startPoint y: 102, endPoint x: 419, endPoint y: 261, distance: 293.6
click at [419, 261] on div "100 XP Saņemsi Grūts 485 pilda Apraksts Uzdevums Palīdzība 1. ieskaite angļu va…" at bounding box center [614, 7] width 891 height 1418
click at [419, 261] on p "1️⃣ Oscar Wilde “The Picture of Dorian Gray”" at bounding box center [614, 263] width 869 height 19
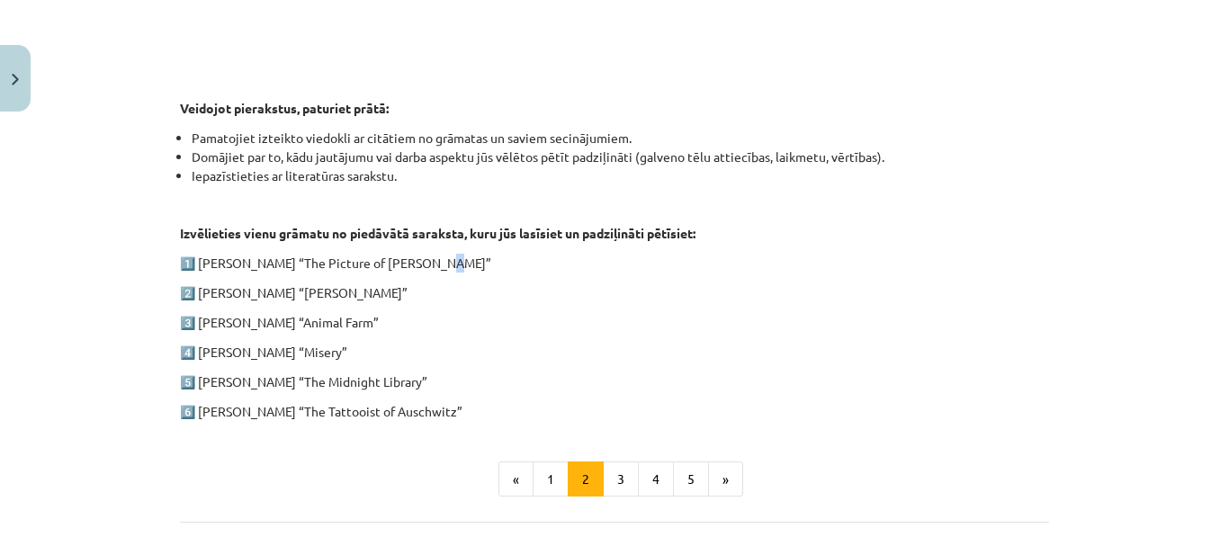
click at [419, 261] on p "1️⃣ Oscar Wilde “The Picture of Dorian Gray”" at bounding box center [614, 263] width 869 height 19
click at [137, 86] on div "Mācību tēma: Angļu valodas ii - 12. klases 1.ieskaites mācību materiāls #2 📝 Tē…" at bounding box center [614, 273] width 1229 height 546
drag, startPoint x: 174, startPoint y: 104, endPoint x: 444, endPoint y: 407, distance: 405.4
click at [382, 324] on p "3️⃣ George Orwell “Animal Farm”" at bounding box center [614, 322] width 869 height 19
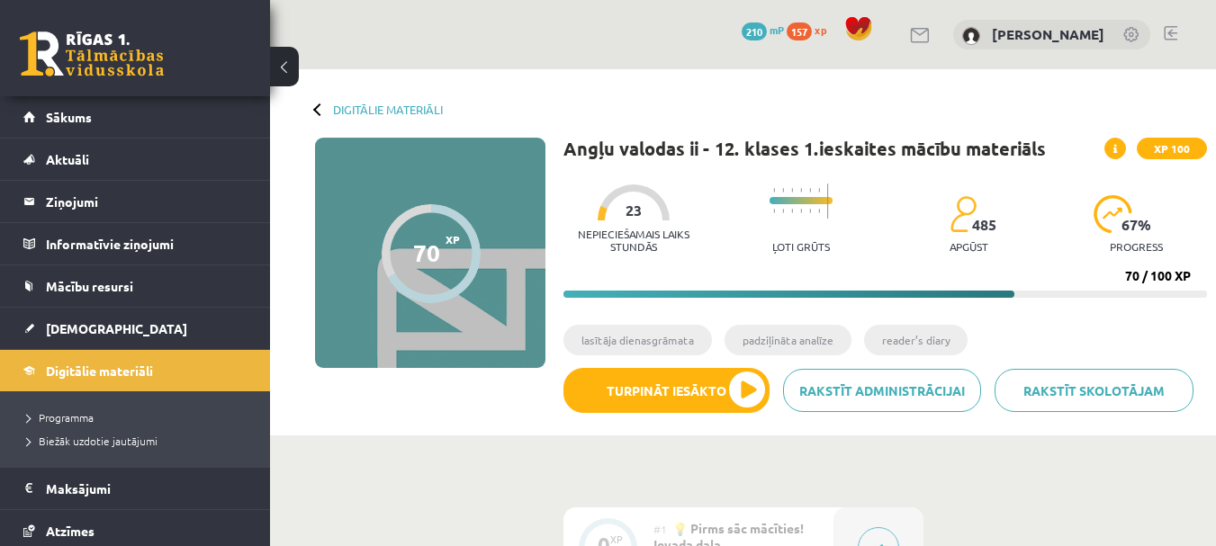
scroll to position [477, 0]
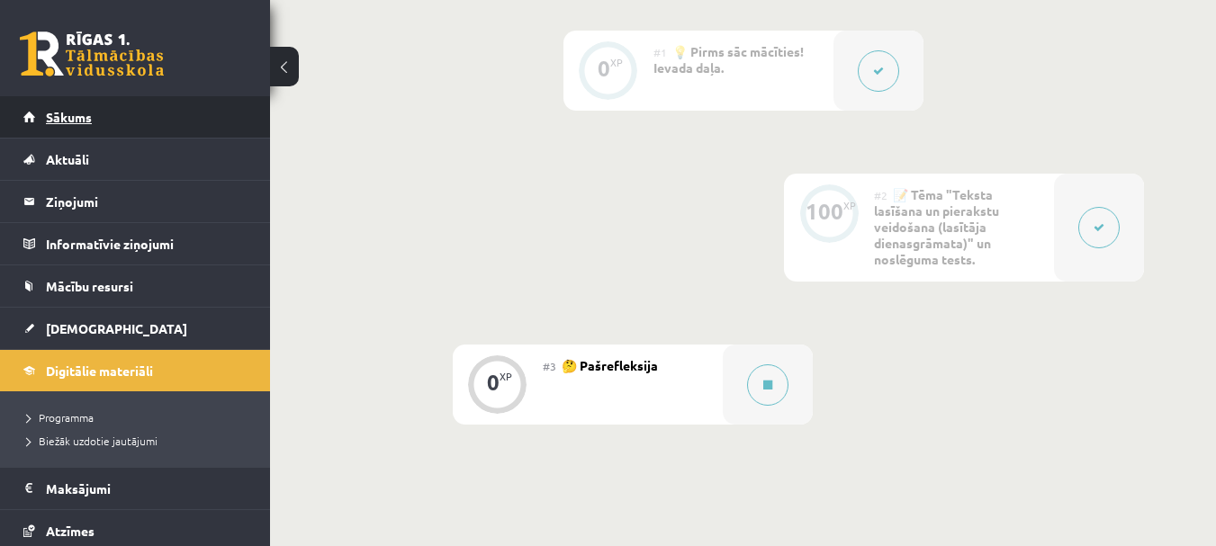
click at [175, 131] on link "Sākums" at bounding box center [135, 116] width 224 height 41
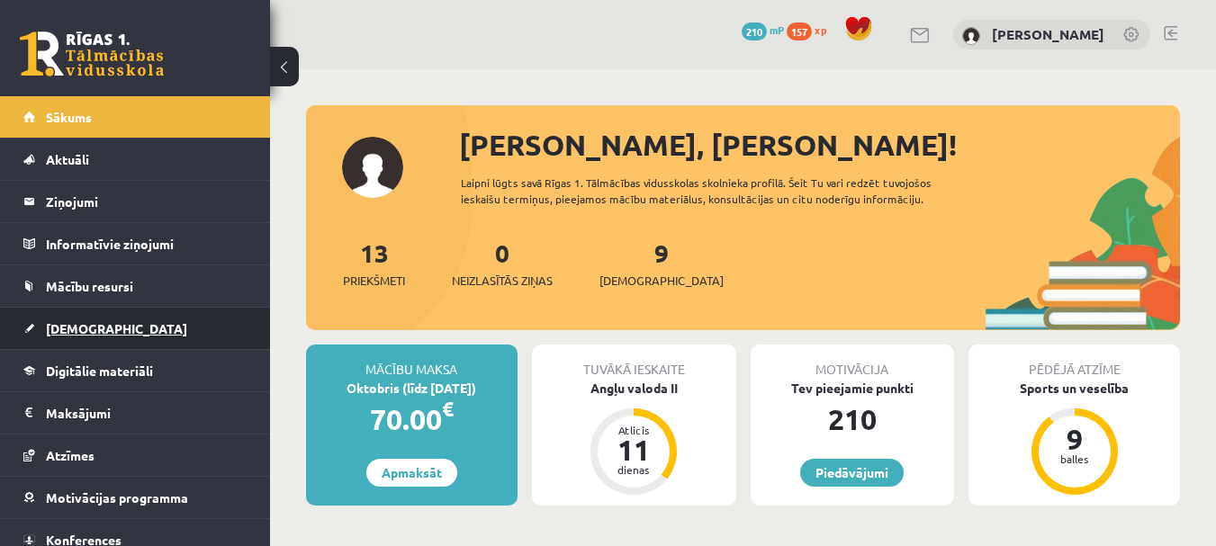
click at [58, 332] on span "[DEMOGRAPHIC_DATA]" at bounding box center [116, 328] width 141 height 16
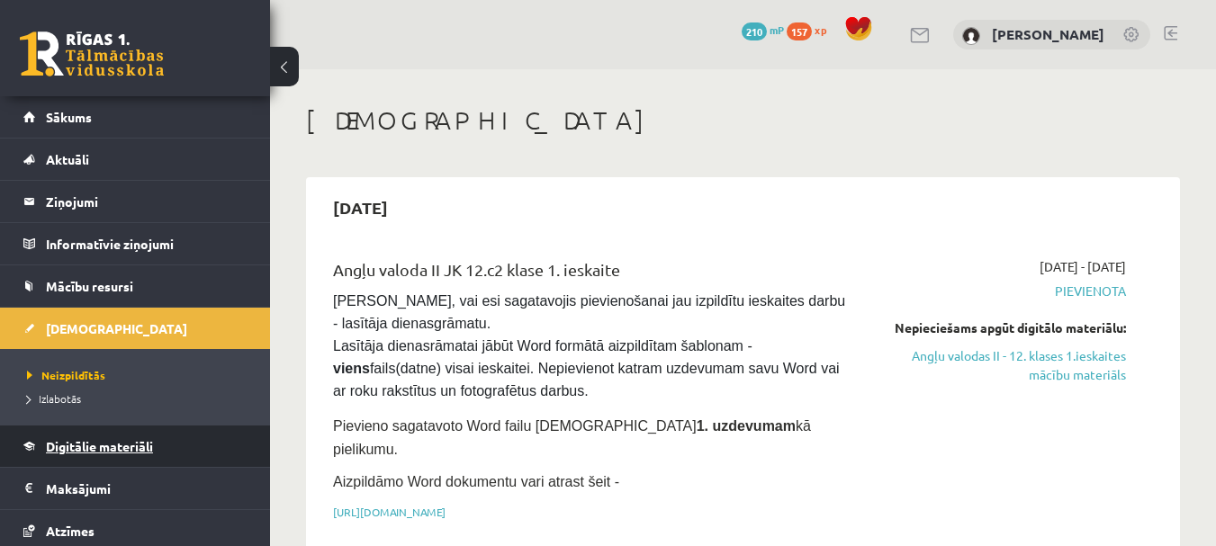
click at [114, 434] on link "Digitālie materiāli" at bounding box center [135, 446] width 224 height 41
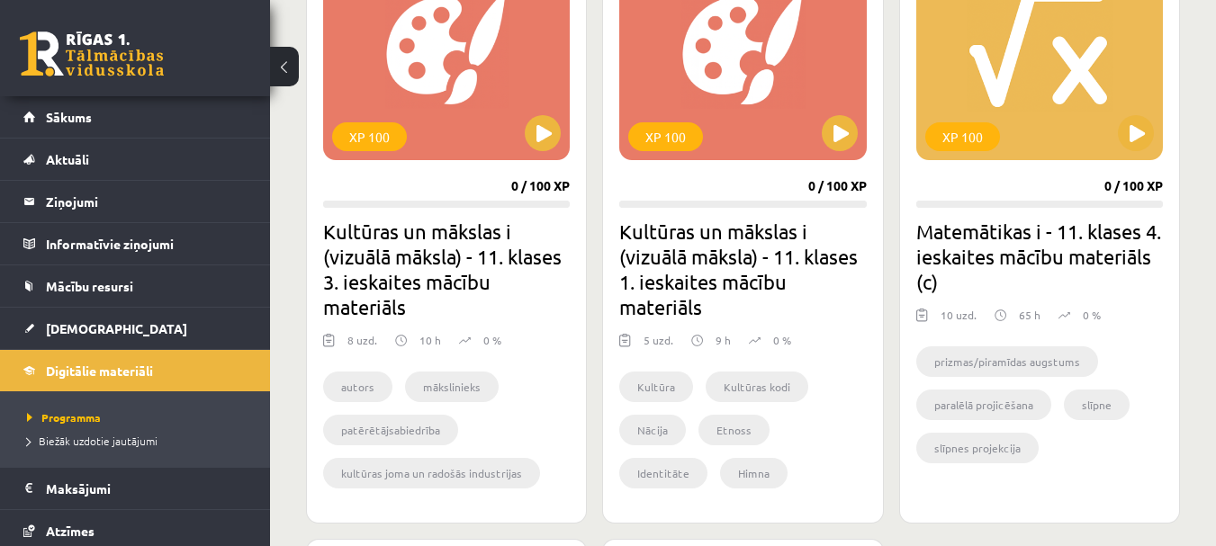
scroll to position [1230, 0]
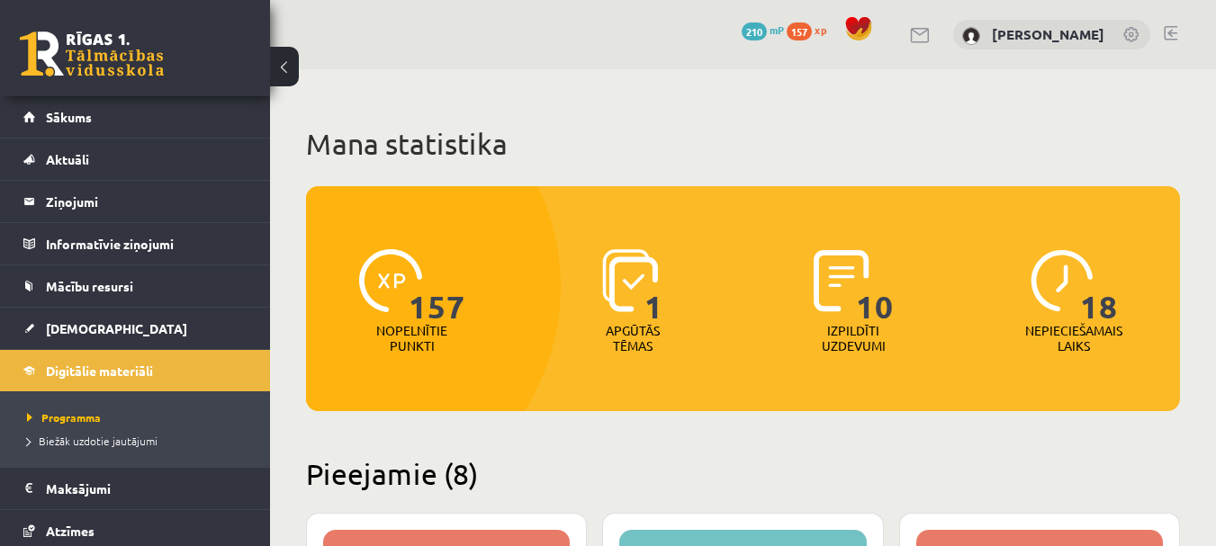
scroll to position [1230, 0]
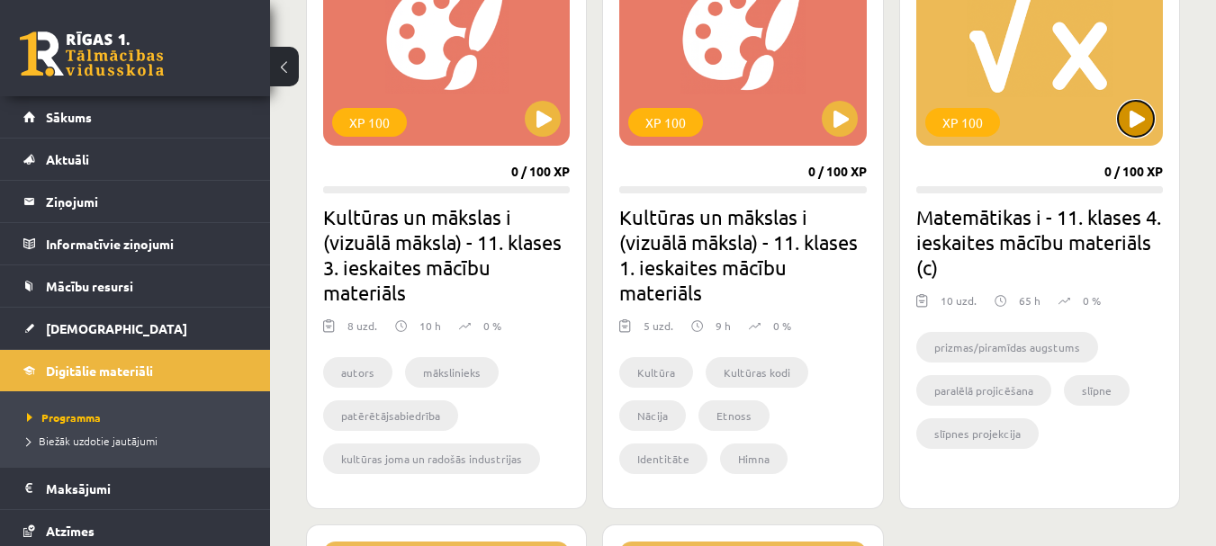
click at [1130, 117] on button at bounding box center [1136, 119] width 36 height 36
